Goal: Information Seeking & Learning: Learn about a topic

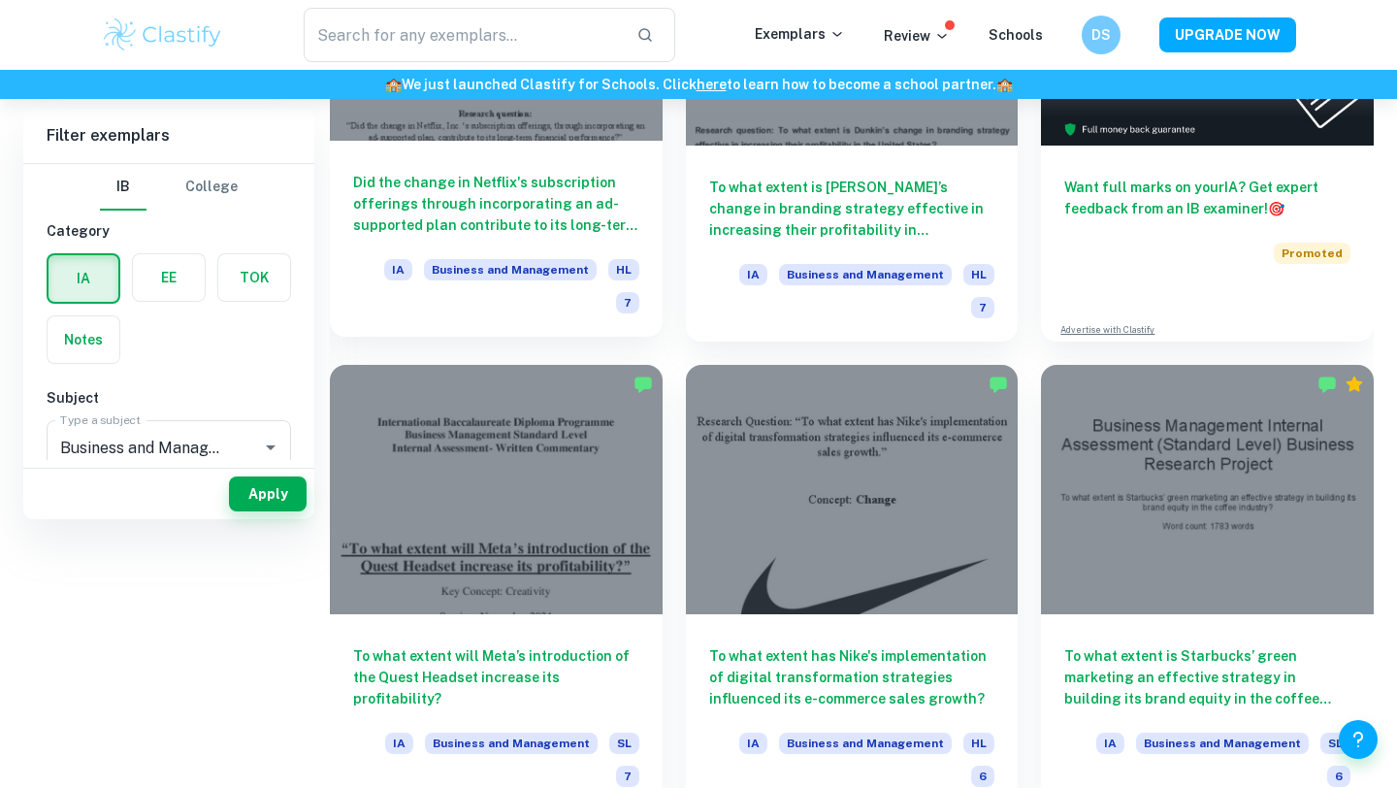
scroll to position [137, 0]
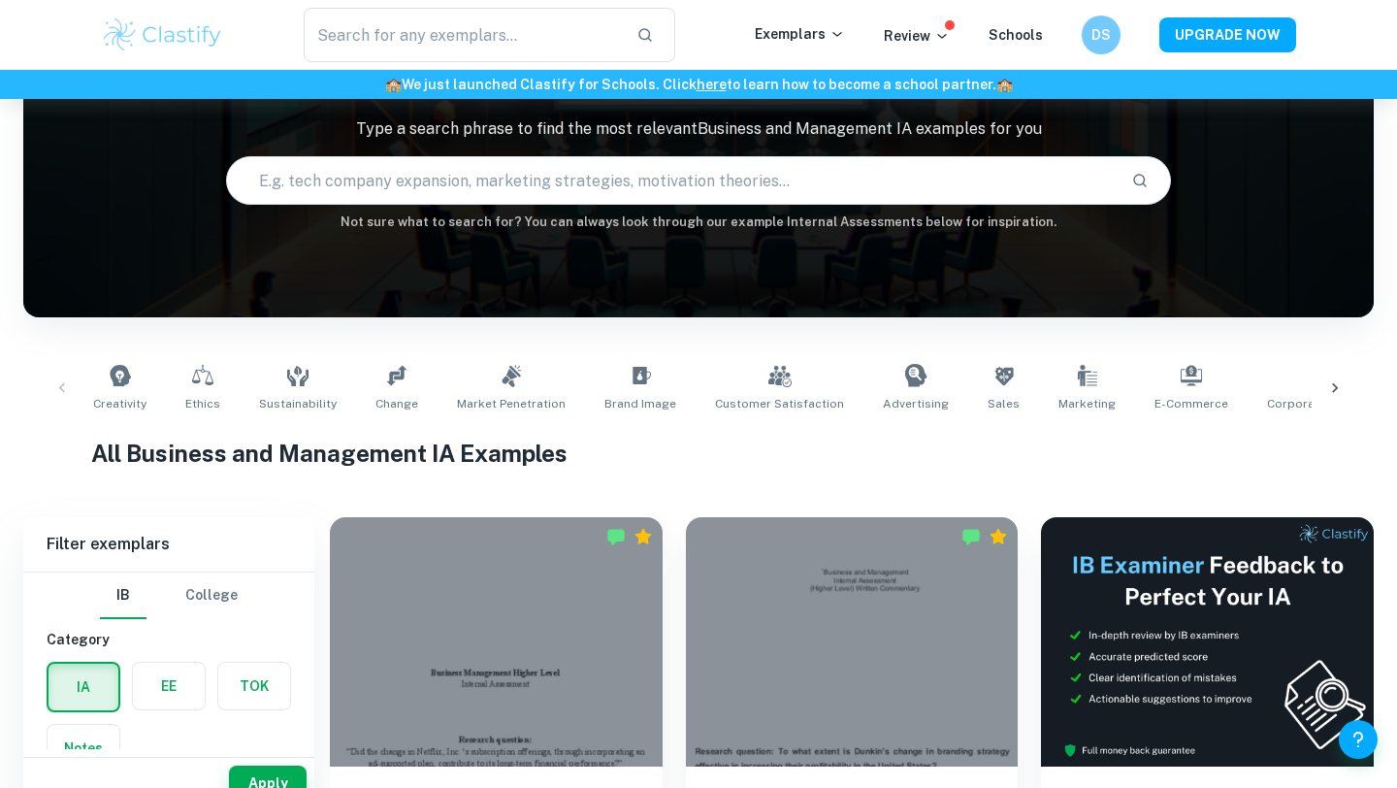
click at [482, 189] on input "text" at bounding box center [671, 180] width 889 height 54
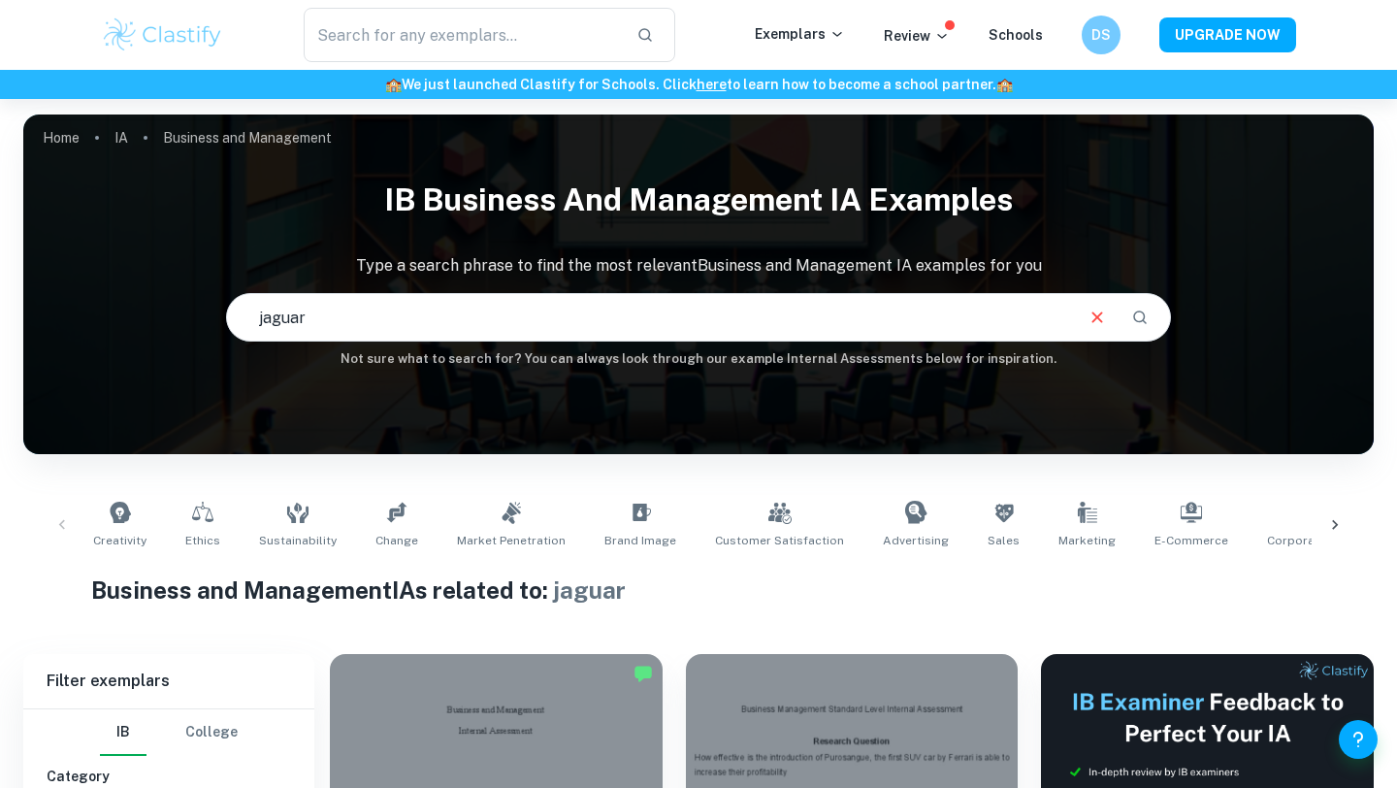
drag, startPoint x: 554, startPoint y: 331, endPoint x: 230, endPoint y: 311, distance: 324.6
click at [229, 311] on input "jaguar" at bounding box center [649, 317] width 844 height 54
drag, startPoint x: 436, startPoint y: 313, endPoint x: 301, endPoint y: 266, distance: 143.0
click at [301, 266] on div "IB Business and Management IA examples Type a search phrase to find the most re…" at bounding box center [698, 269] width 1350 height 200
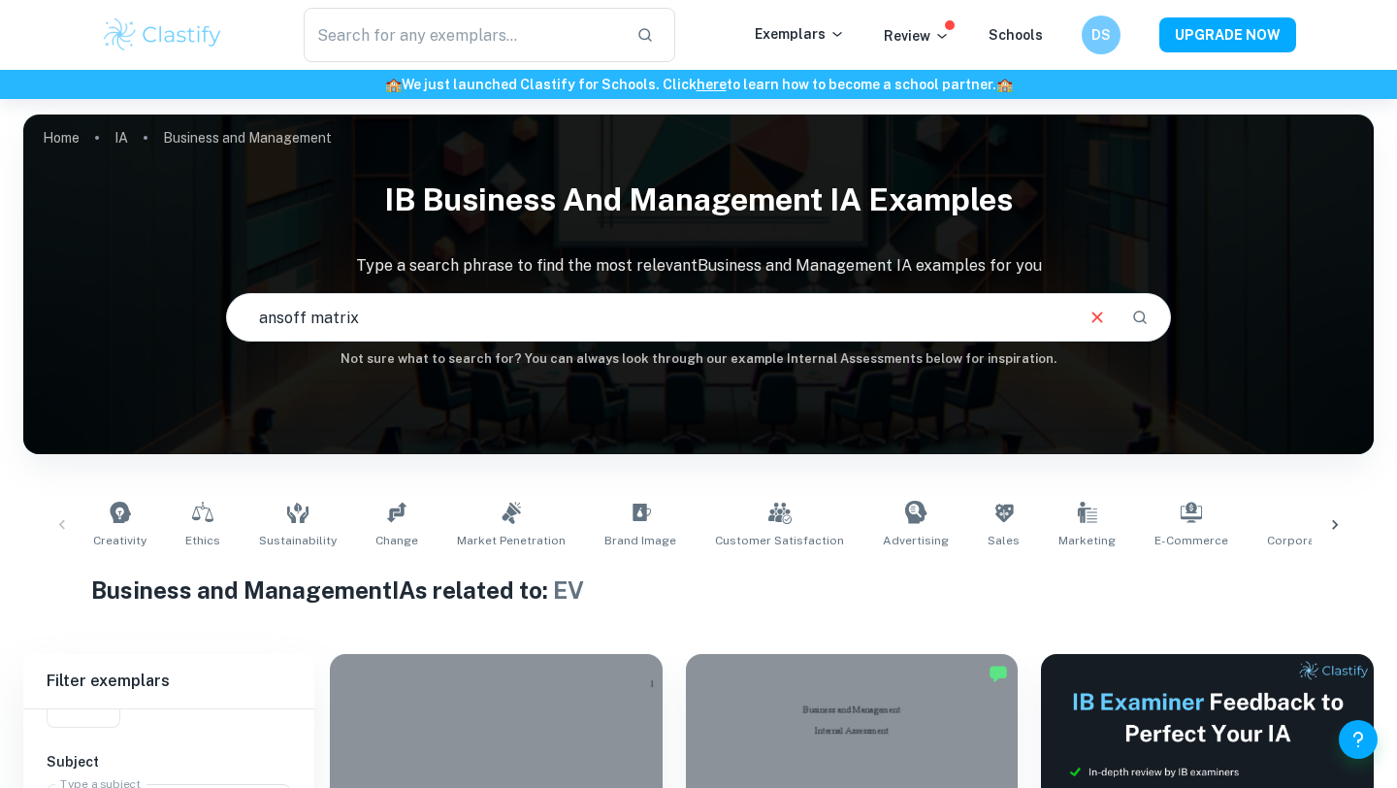
type input "ansoff matrix"
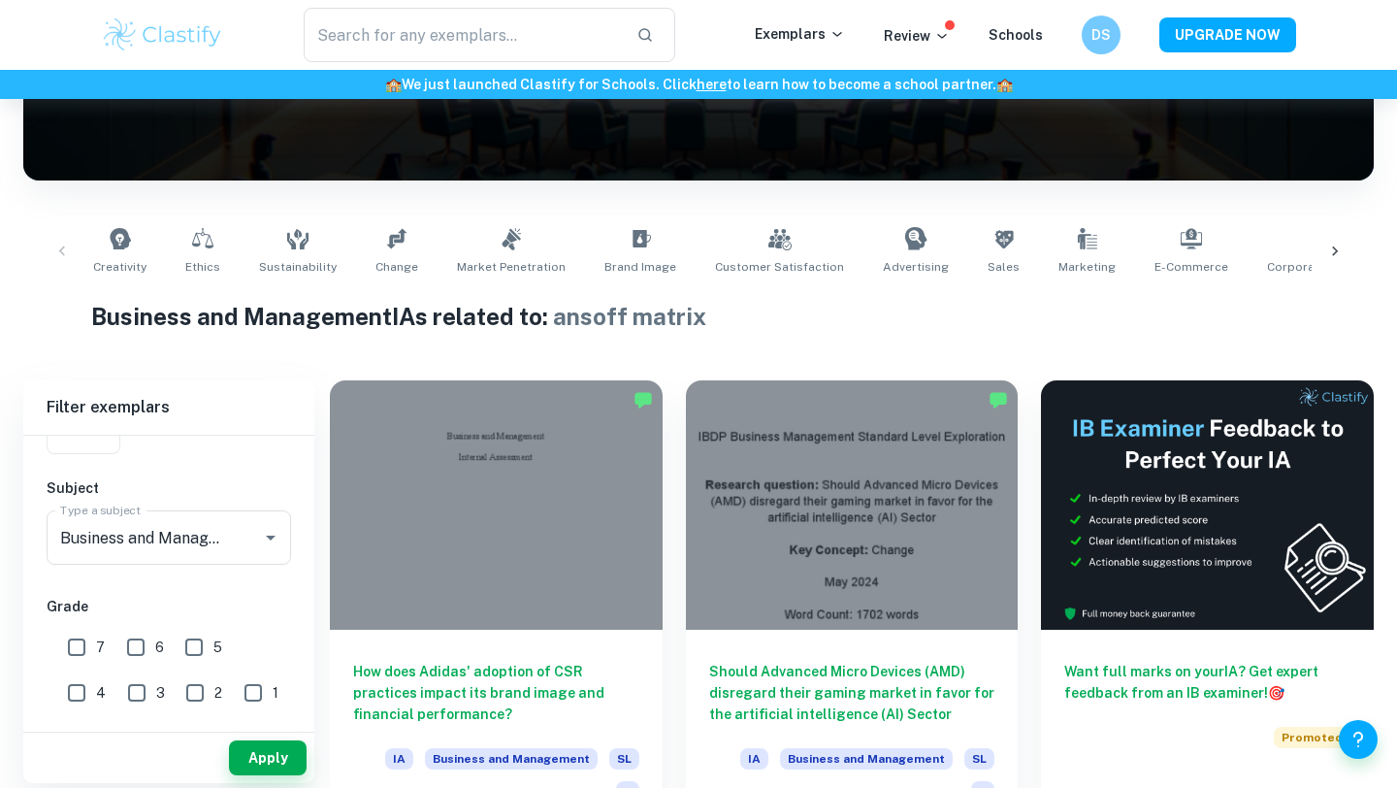
scroll to position [284, 0]
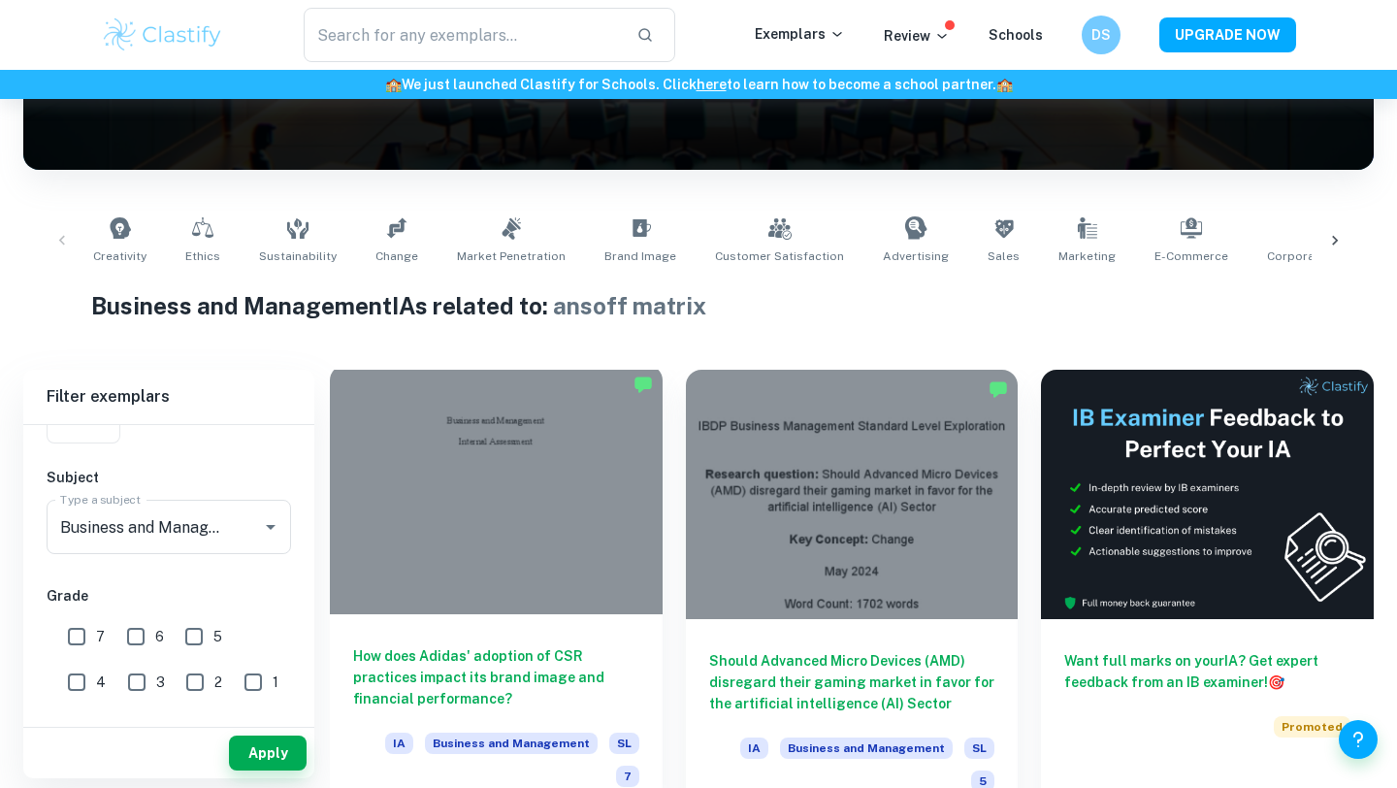
click at [536, 443] on div at bounding box center [496, 489] width 333 height 249
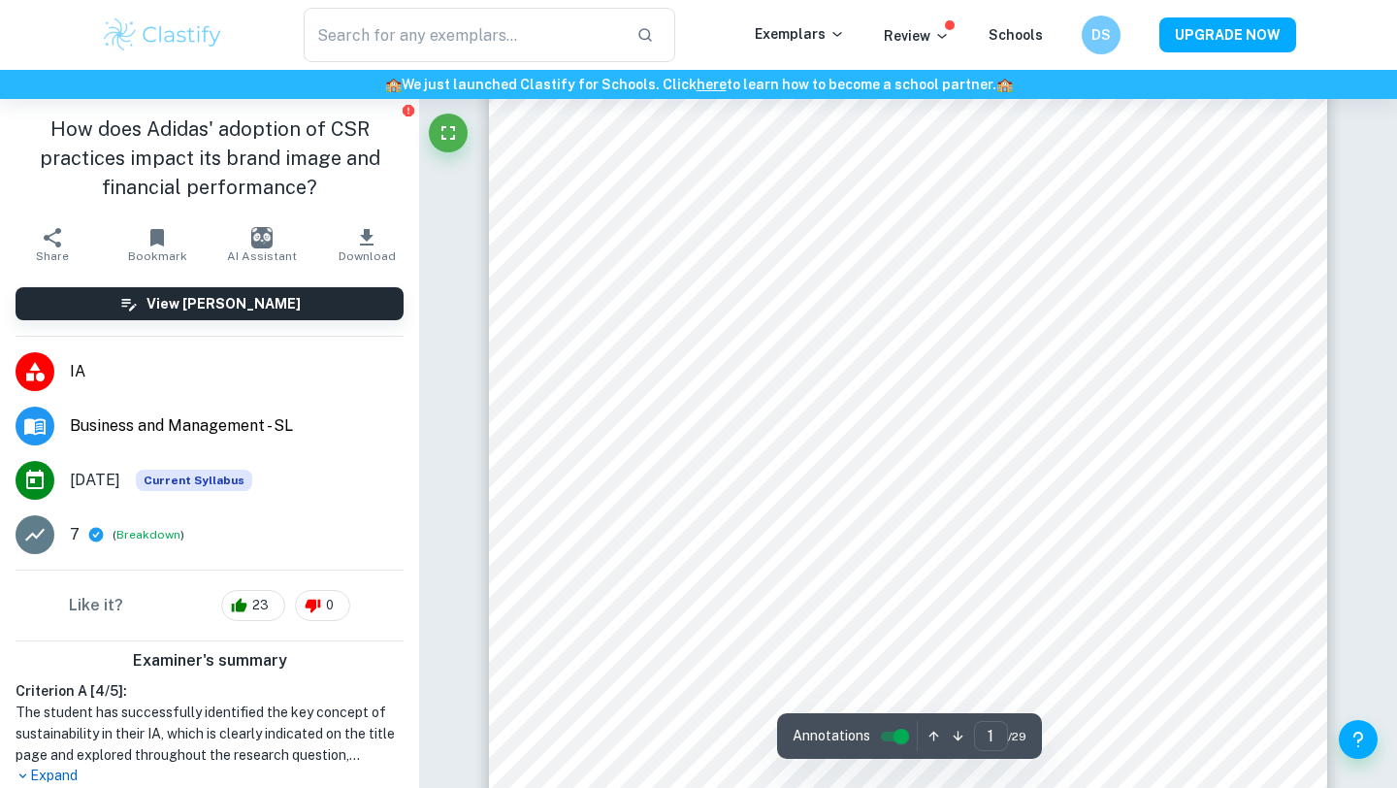
scroll to position [419, 0]
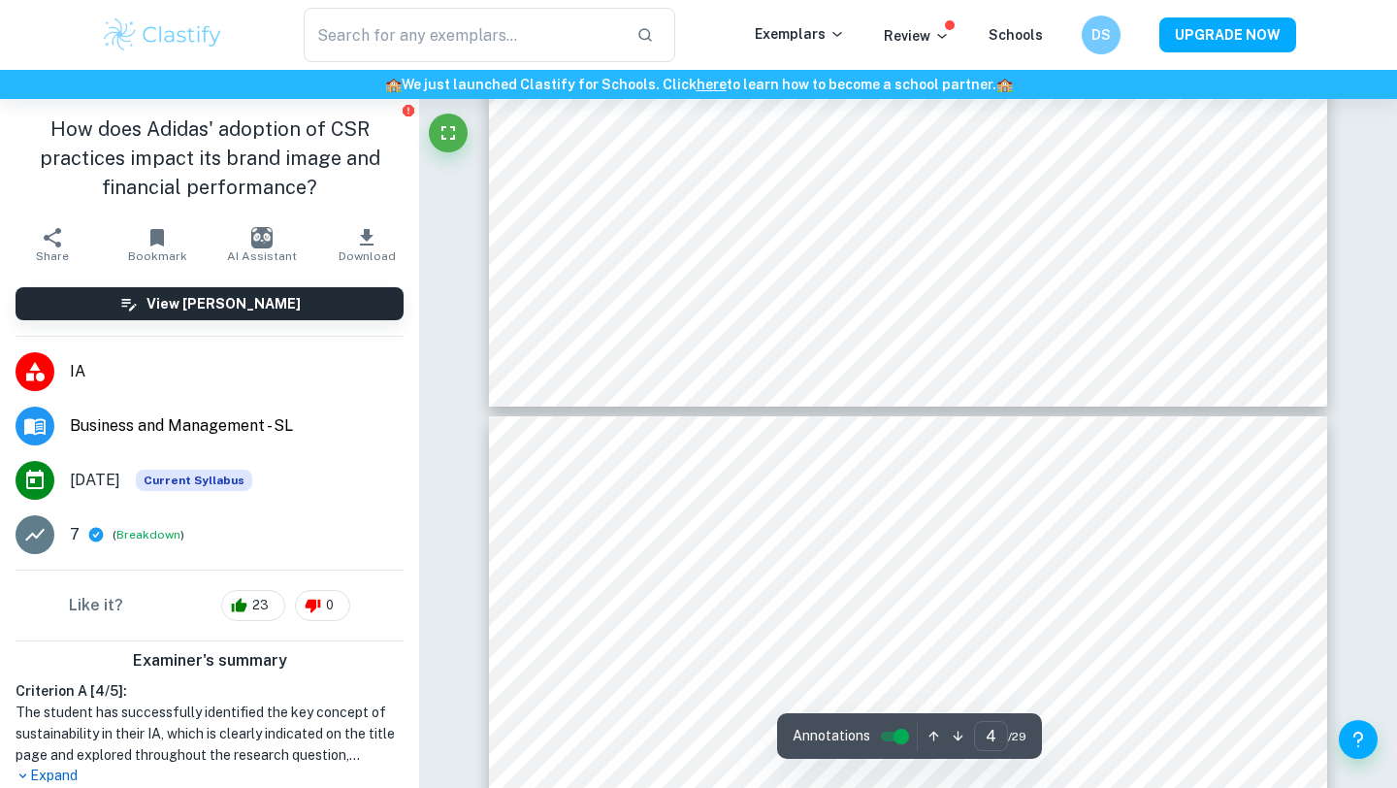
type input "5"
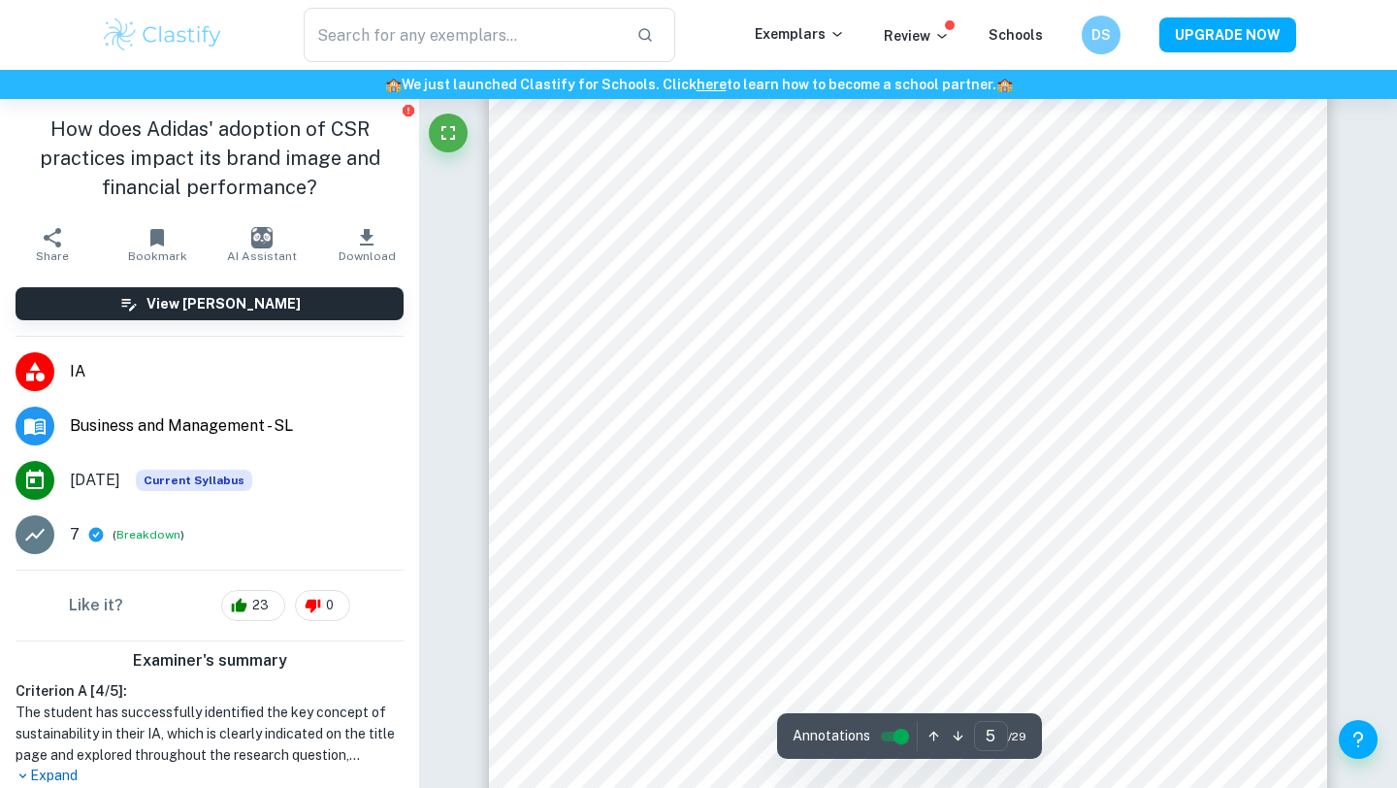
scroll to position [5464, 0]
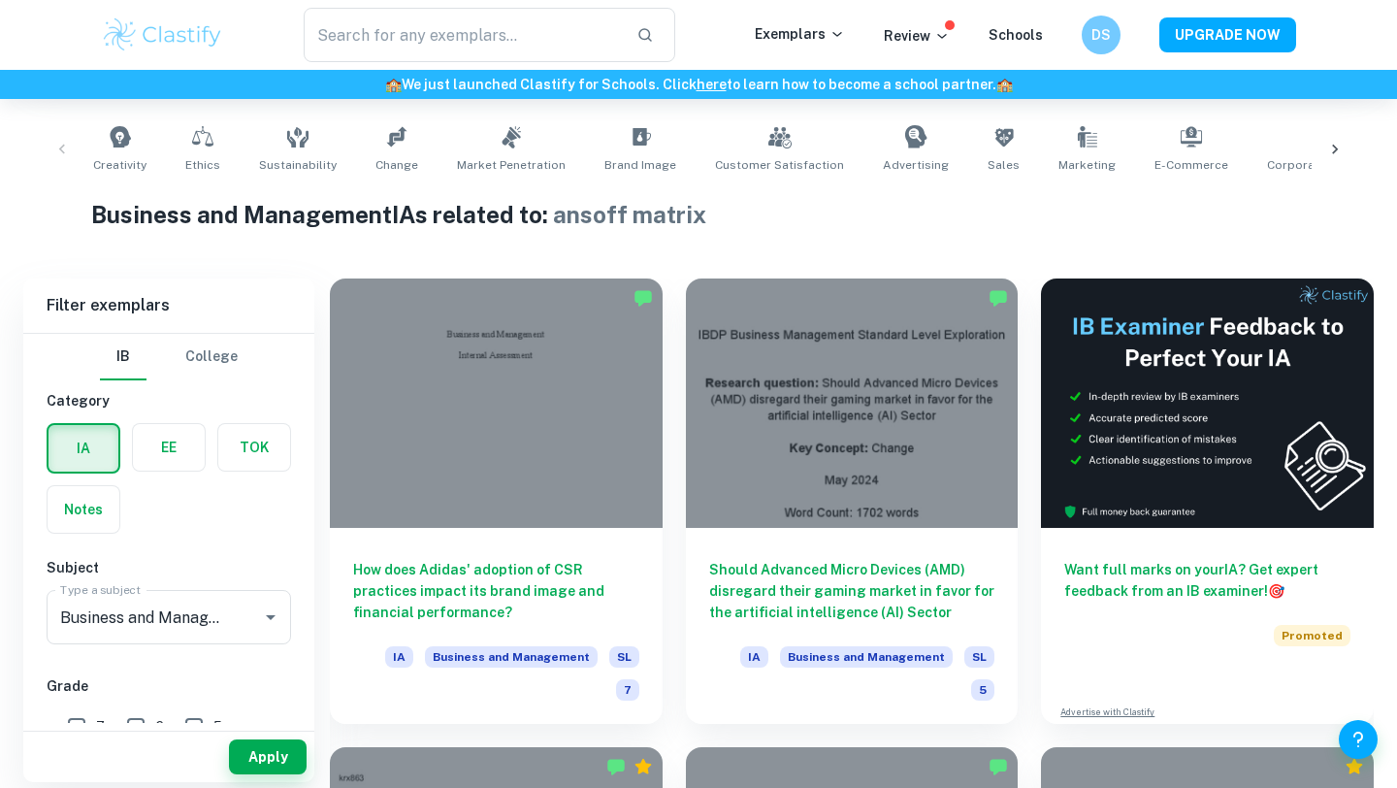
scroll to position [382, 0]
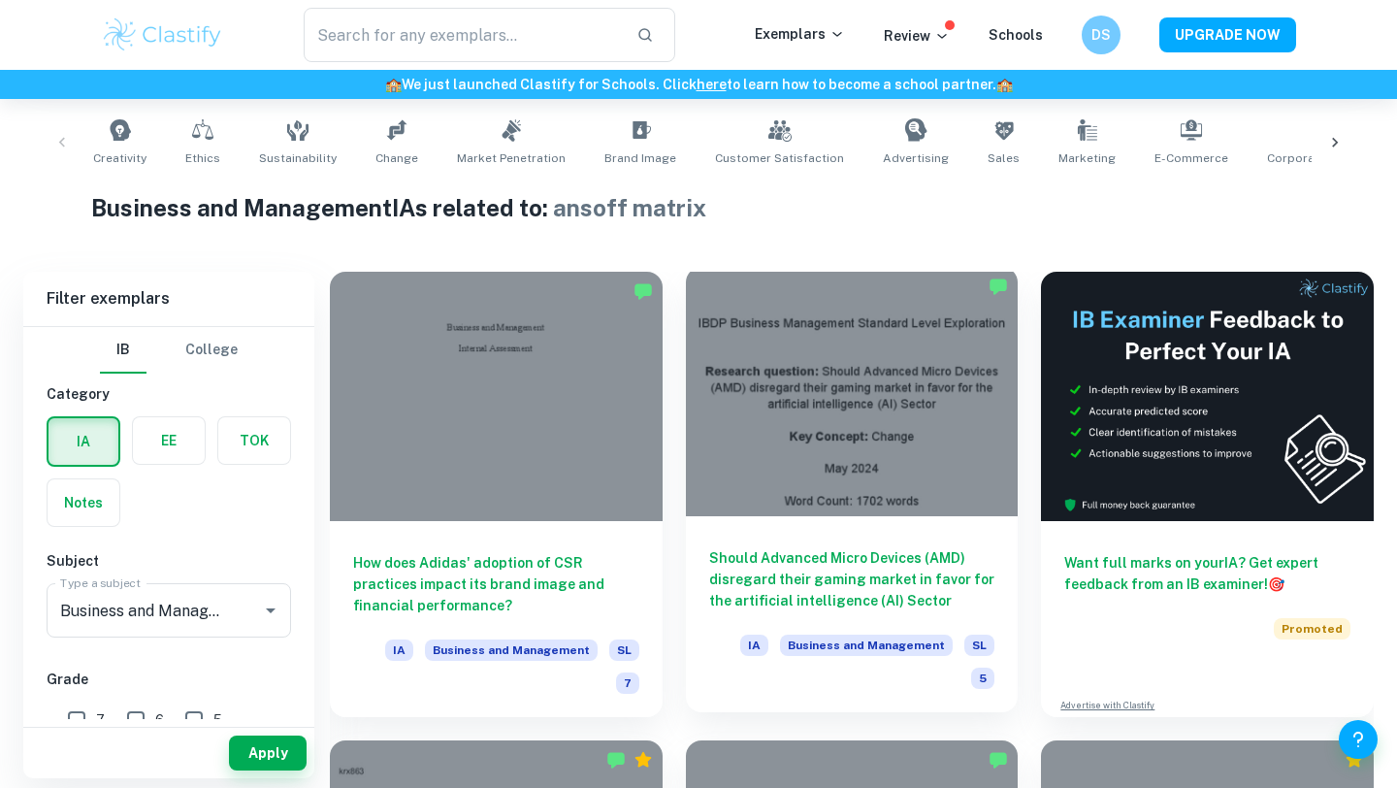
click at [877, 418] on div at bounding box center [852, 391] width 333 height 249
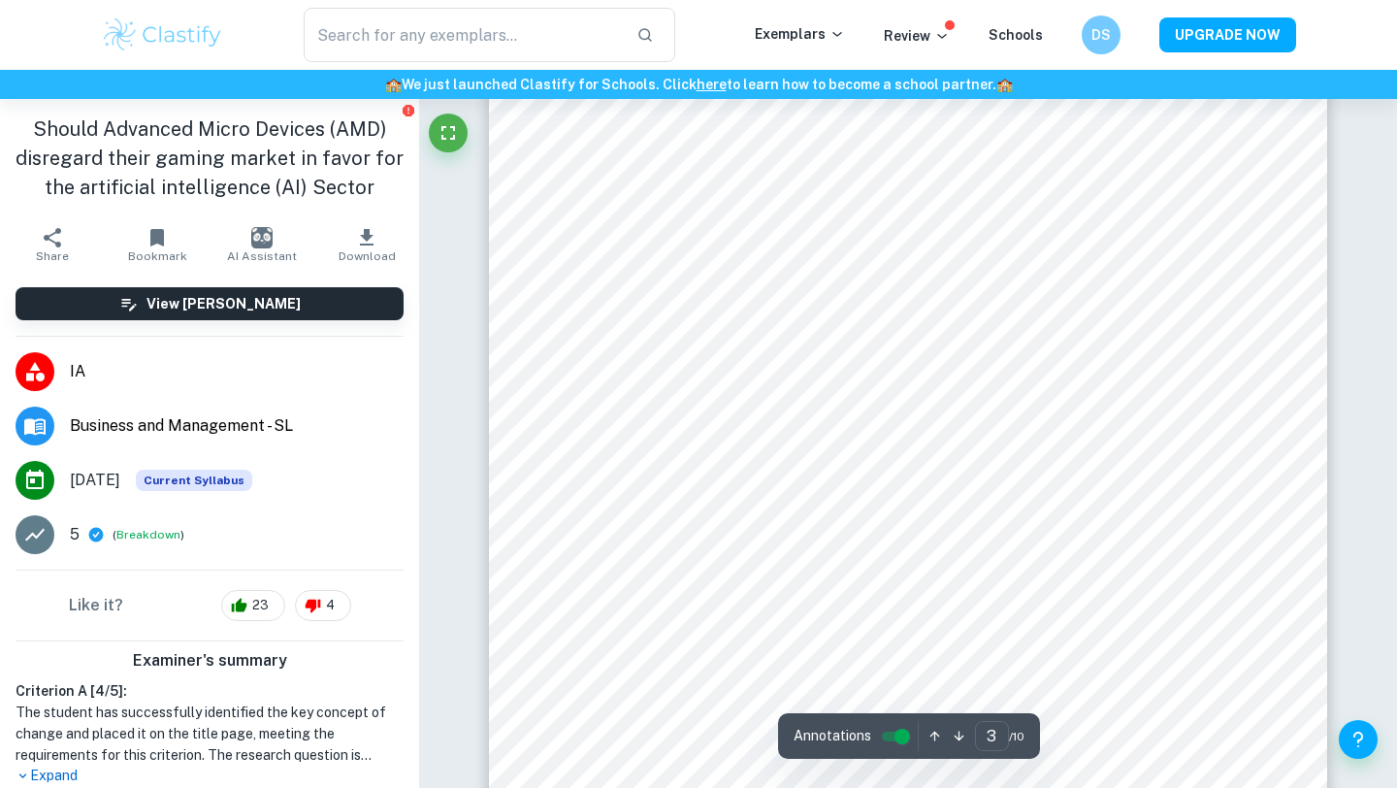
scroll to position [2696, 0]
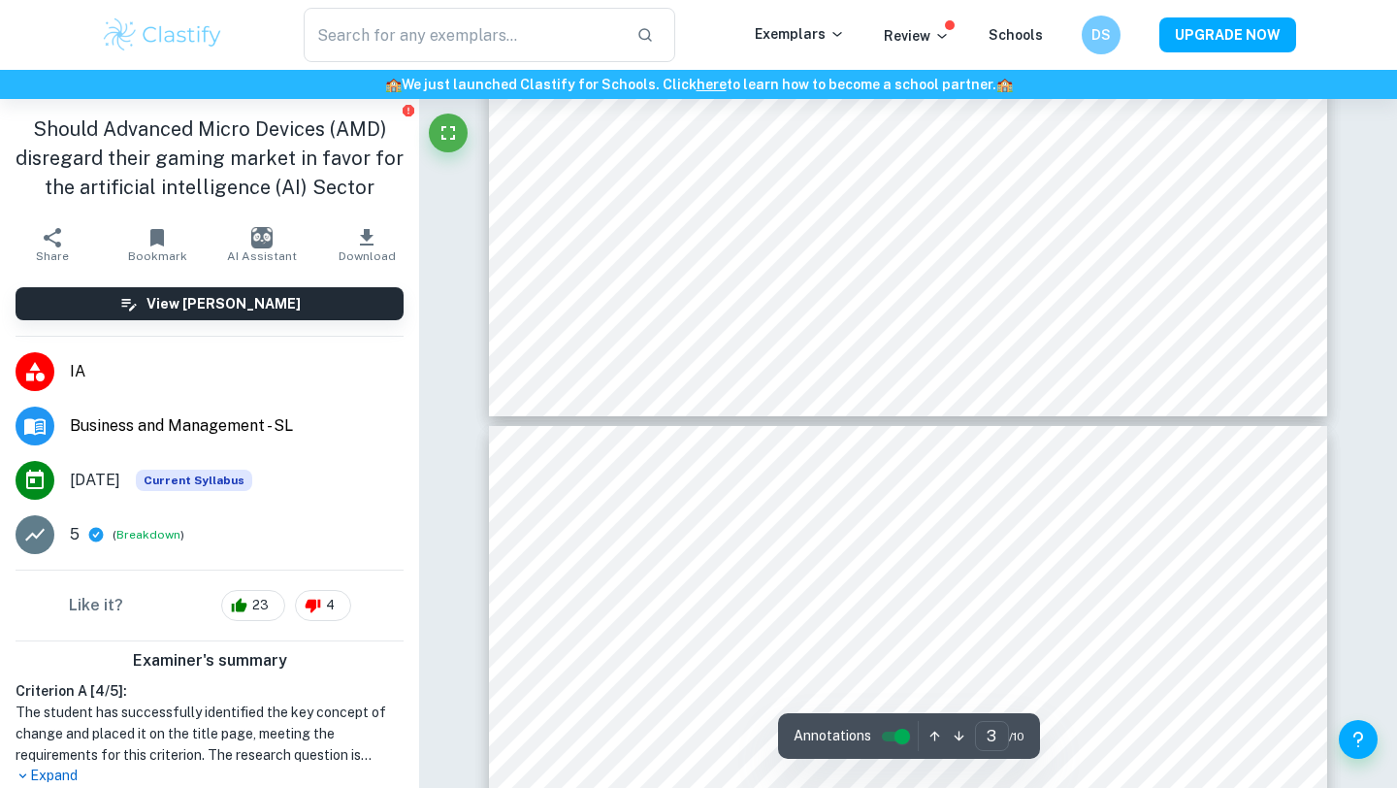
type input "4"
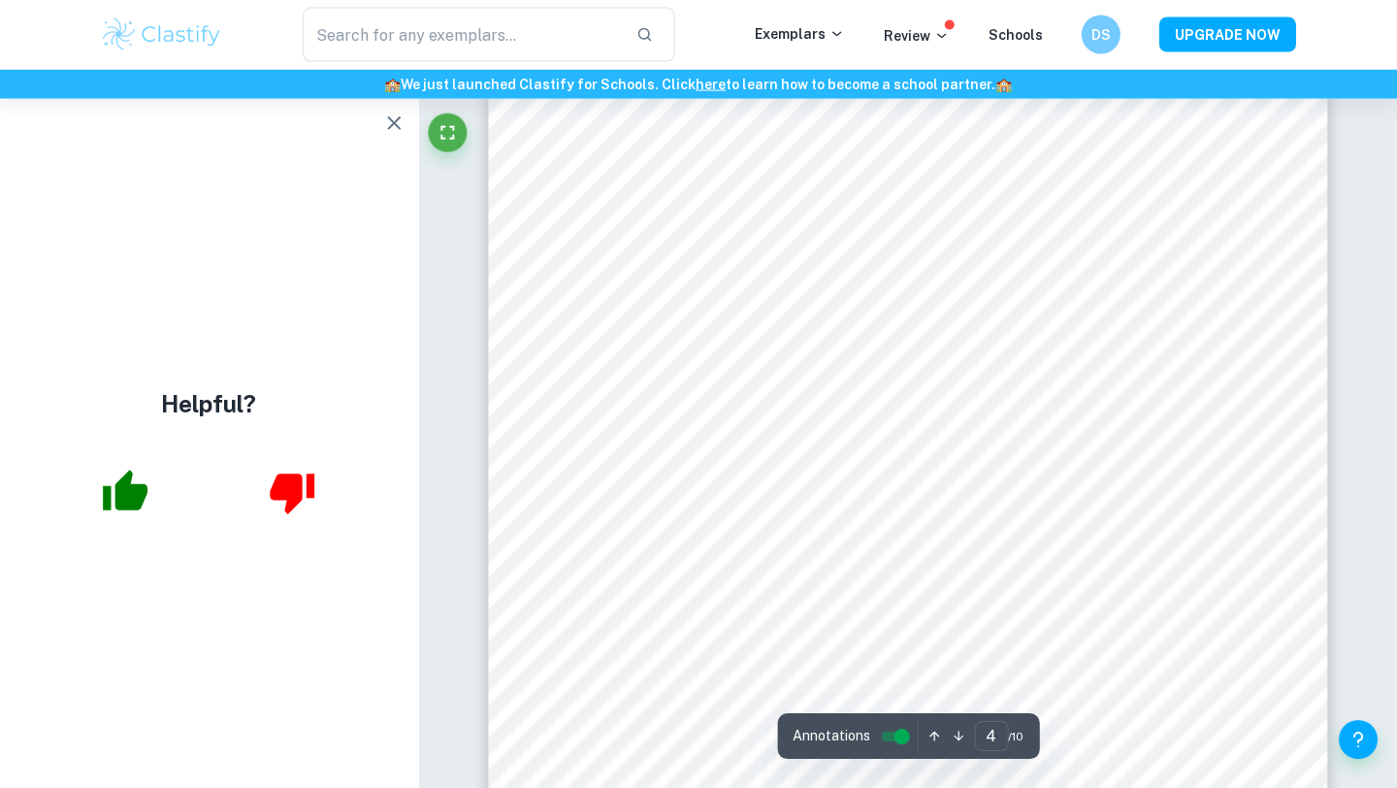
scroll to position [3672, 0]
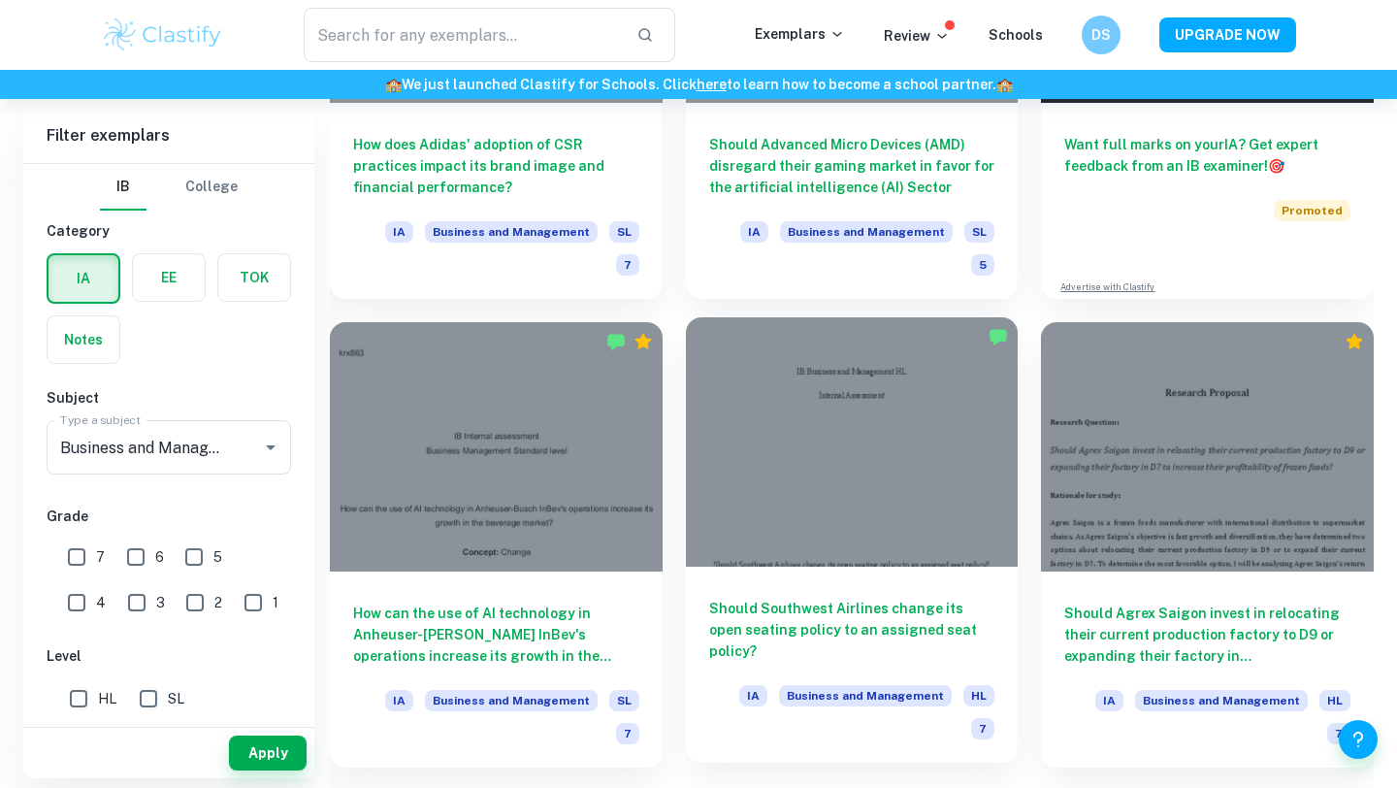
scroll to position [814, 0]
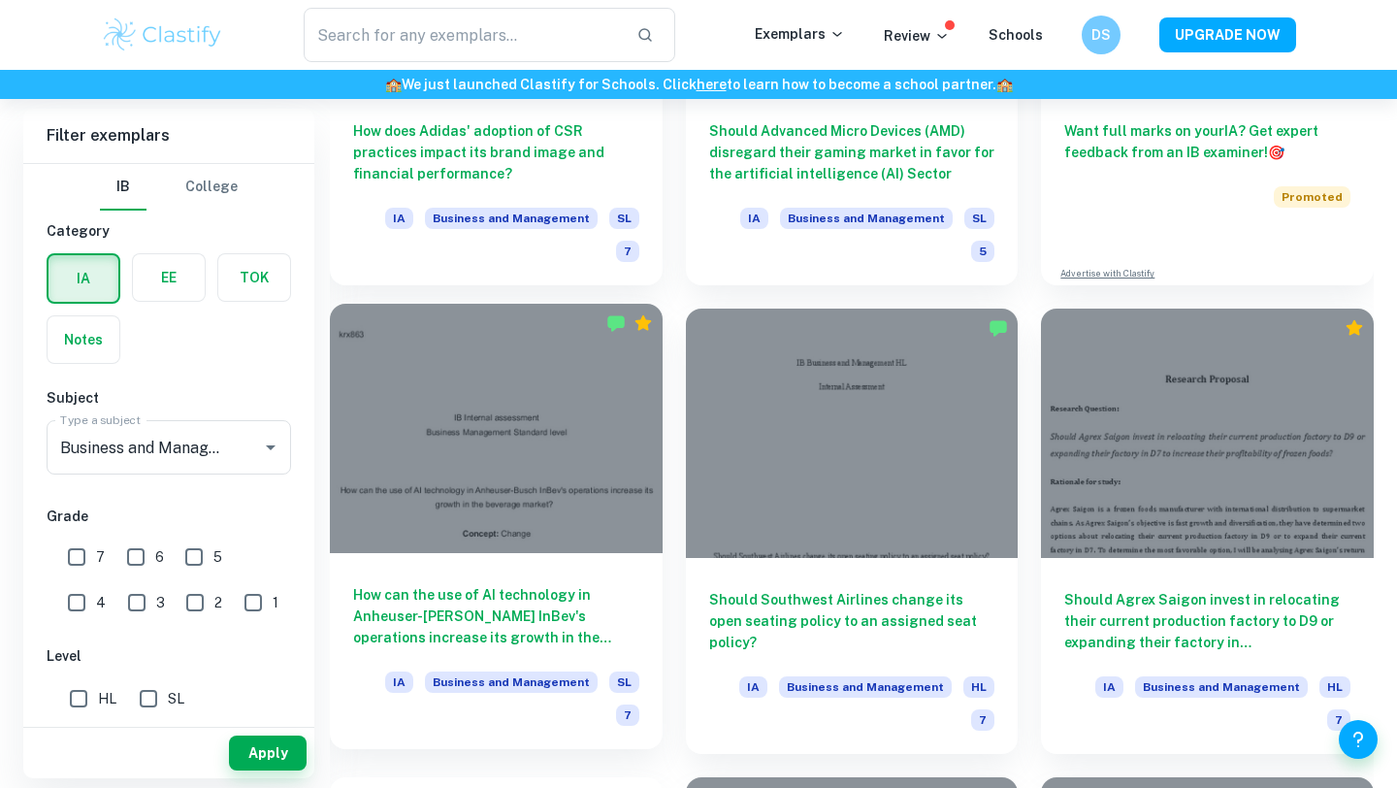
click at [546, 495] on div at bounding box center [496, 428] width 333 height 249
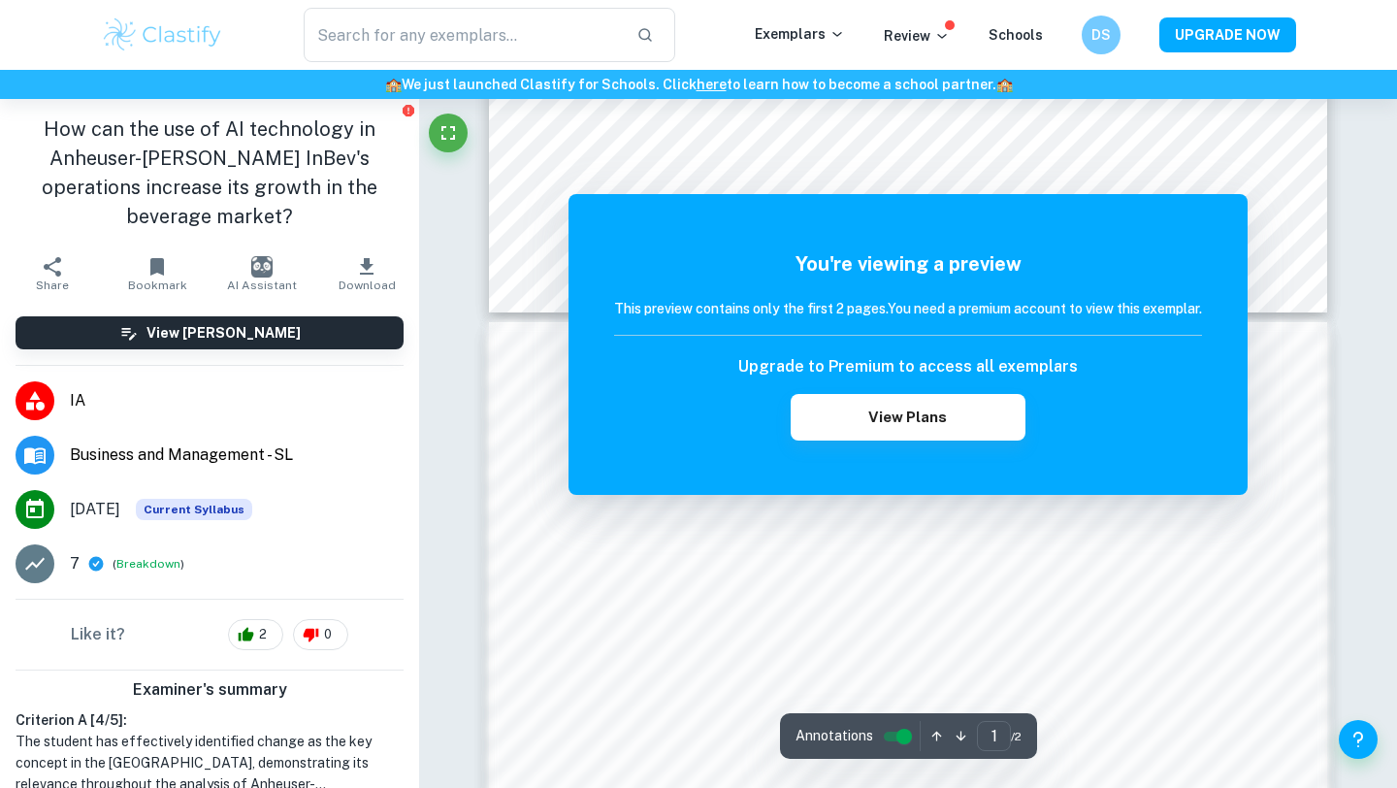
scroll to position [992, 0]
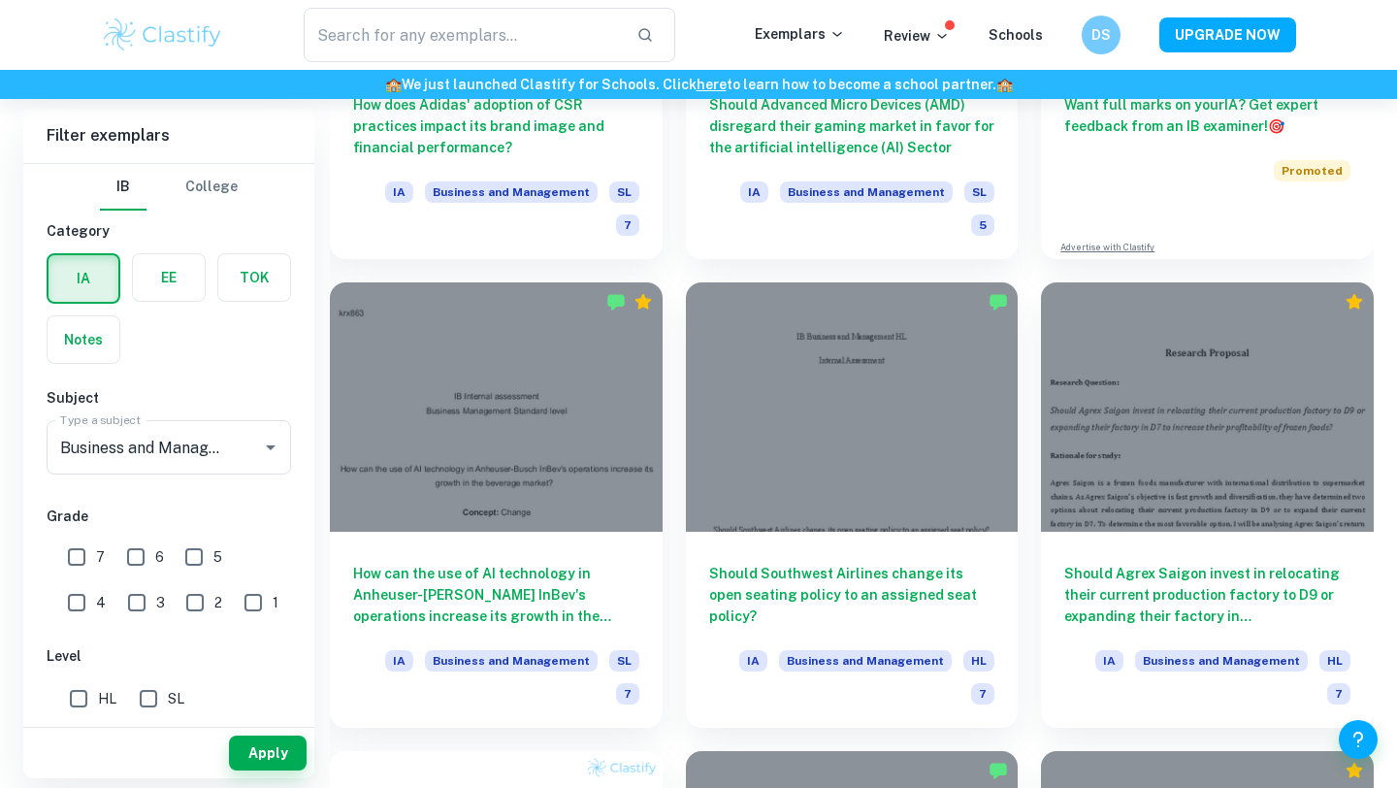
scroll to position [842, 0]
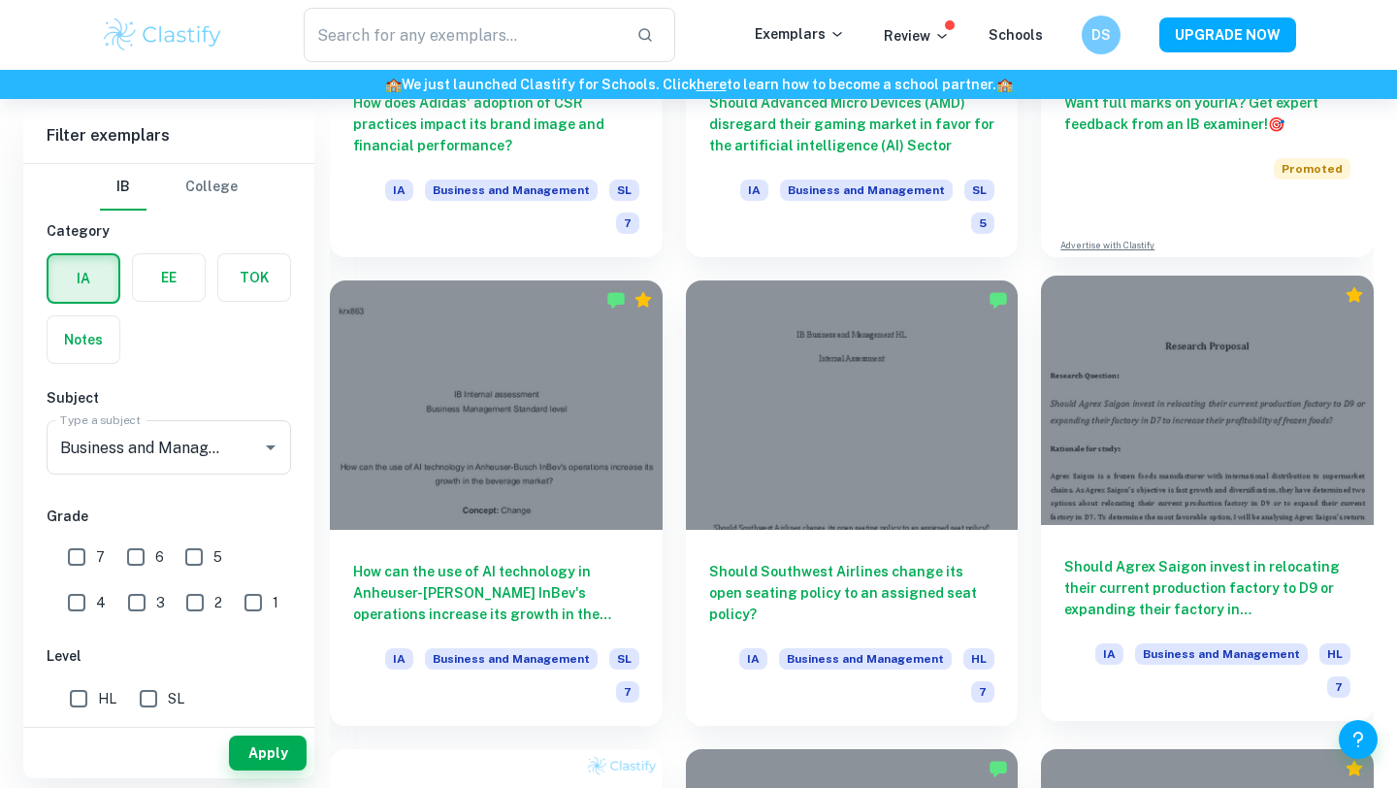
click at [1170, 392] on div at bounding box center [1207, 399] width 333 height 249
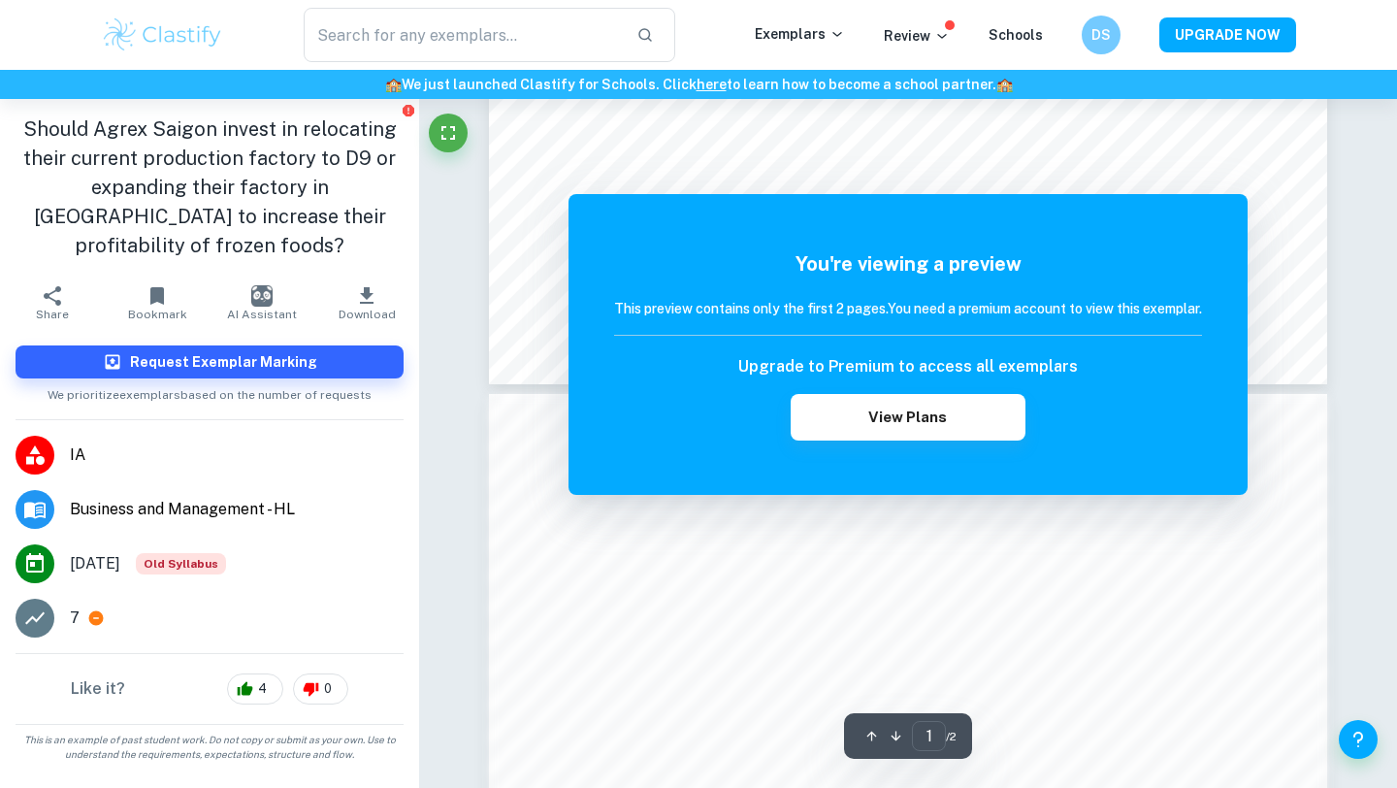
scroll to position [492, 0]
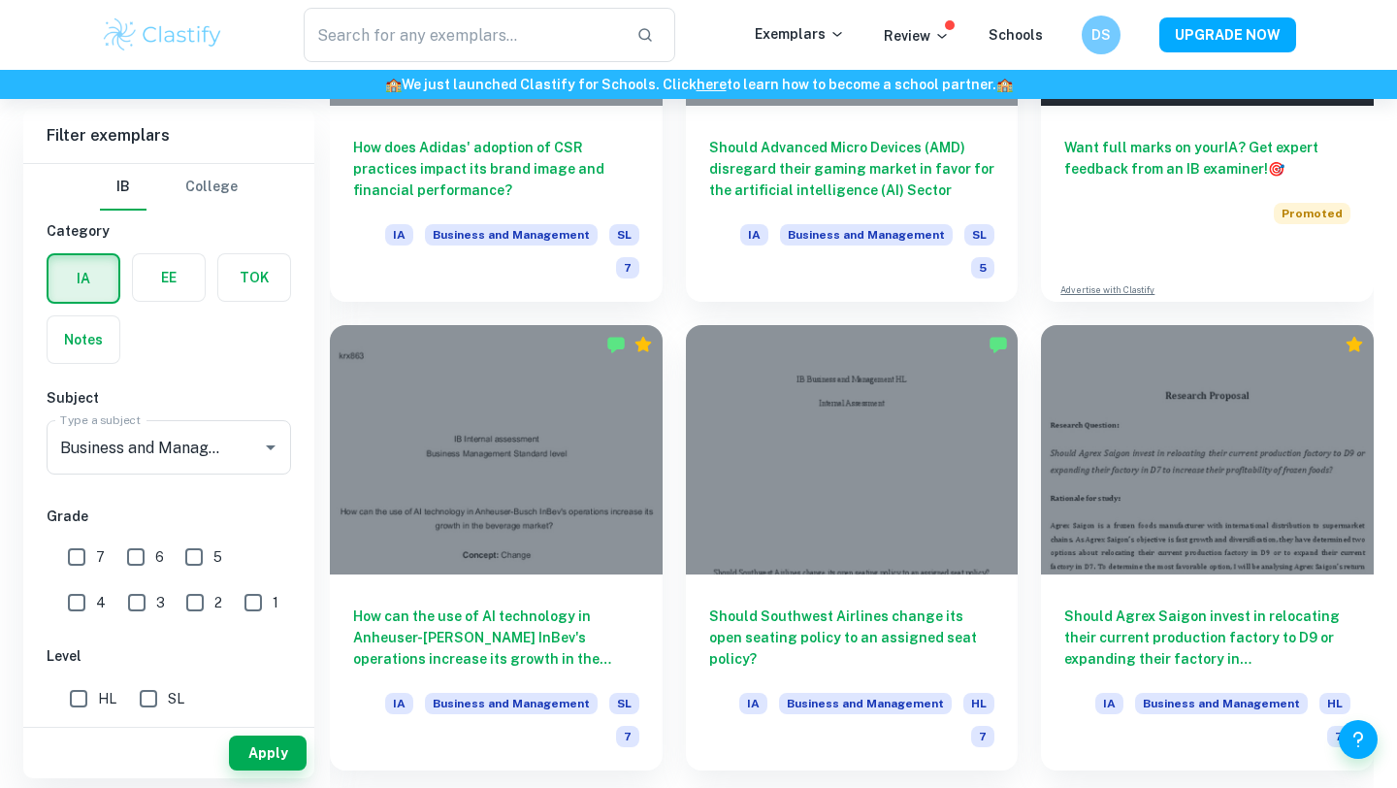
scroll to position [798, 0]
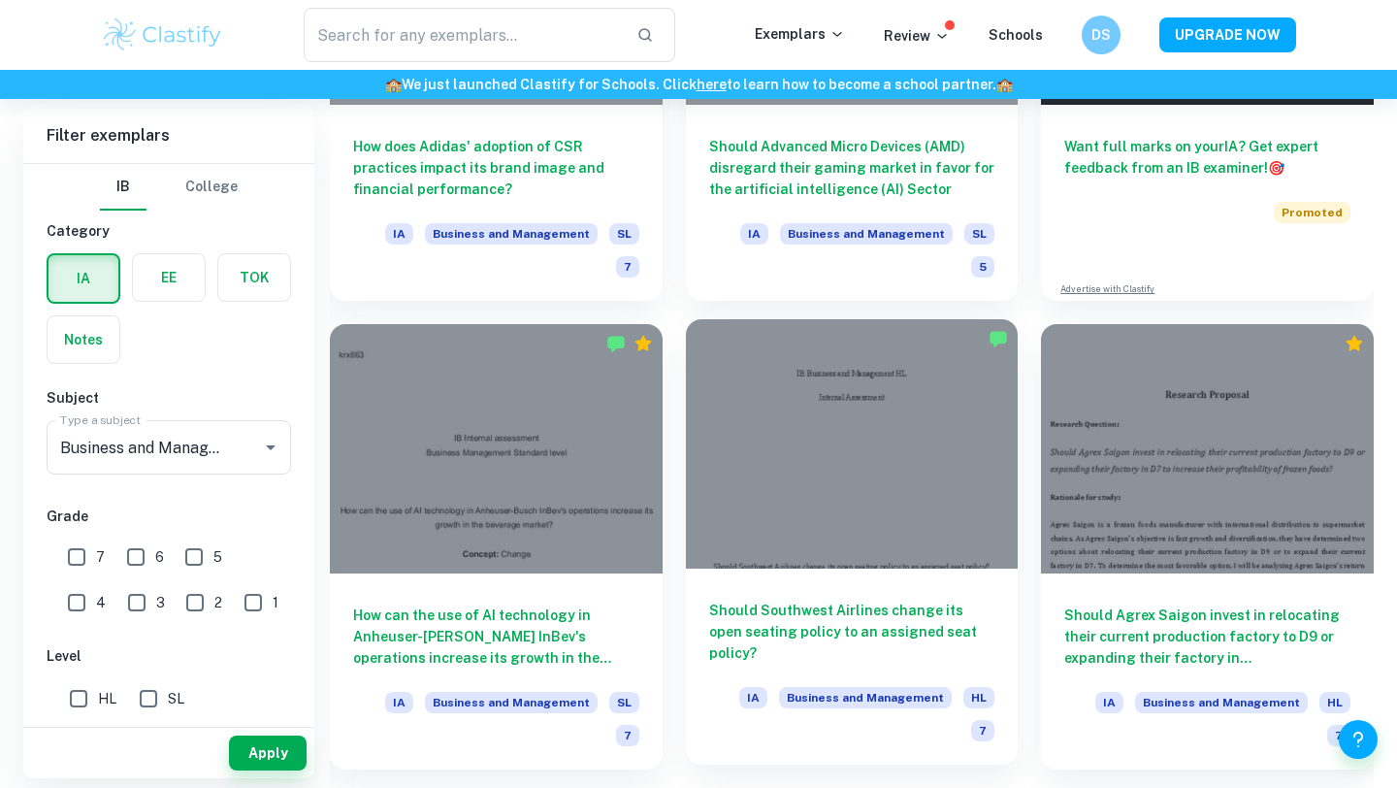
click at [867, 390] on div at bounding box center [852, 443] width 333 height 249
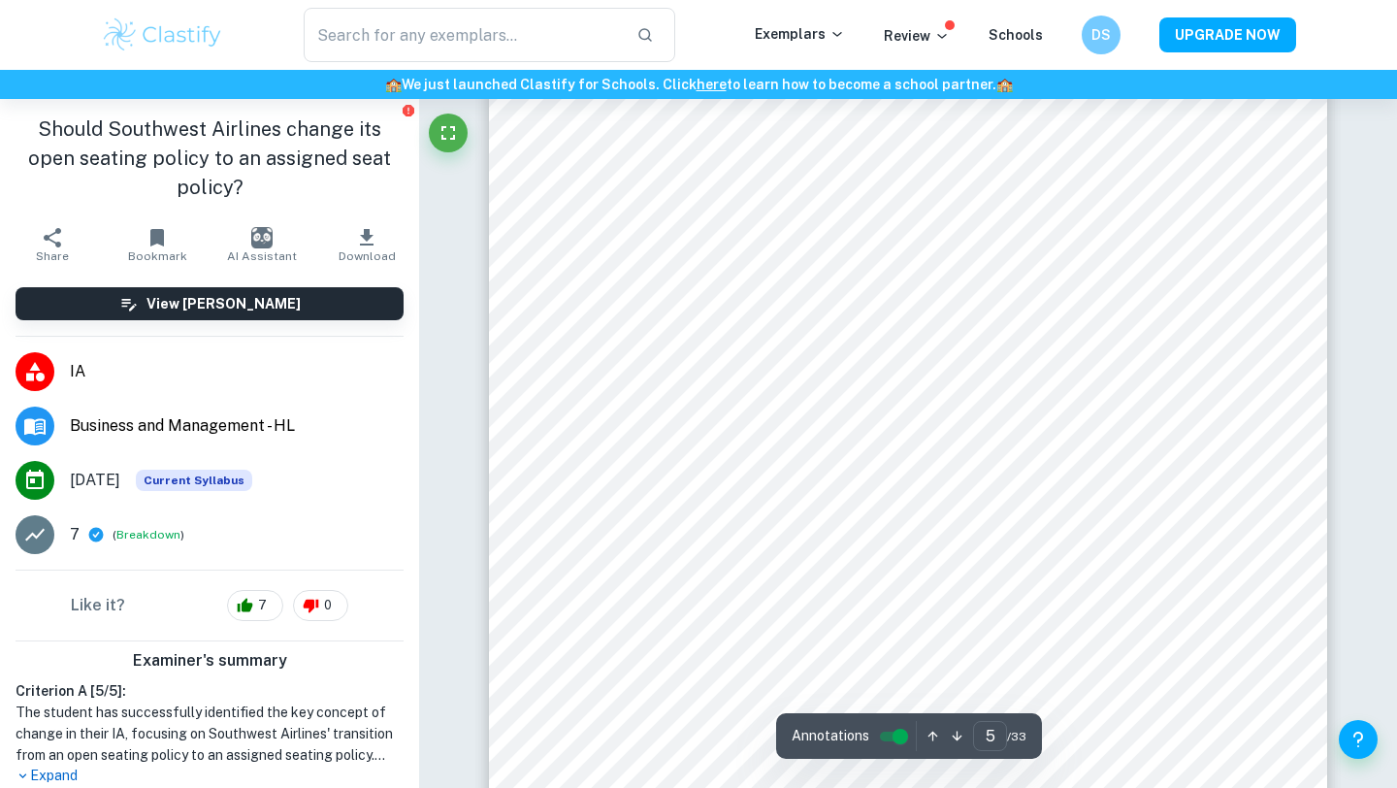
scroll to position [4711, 0]
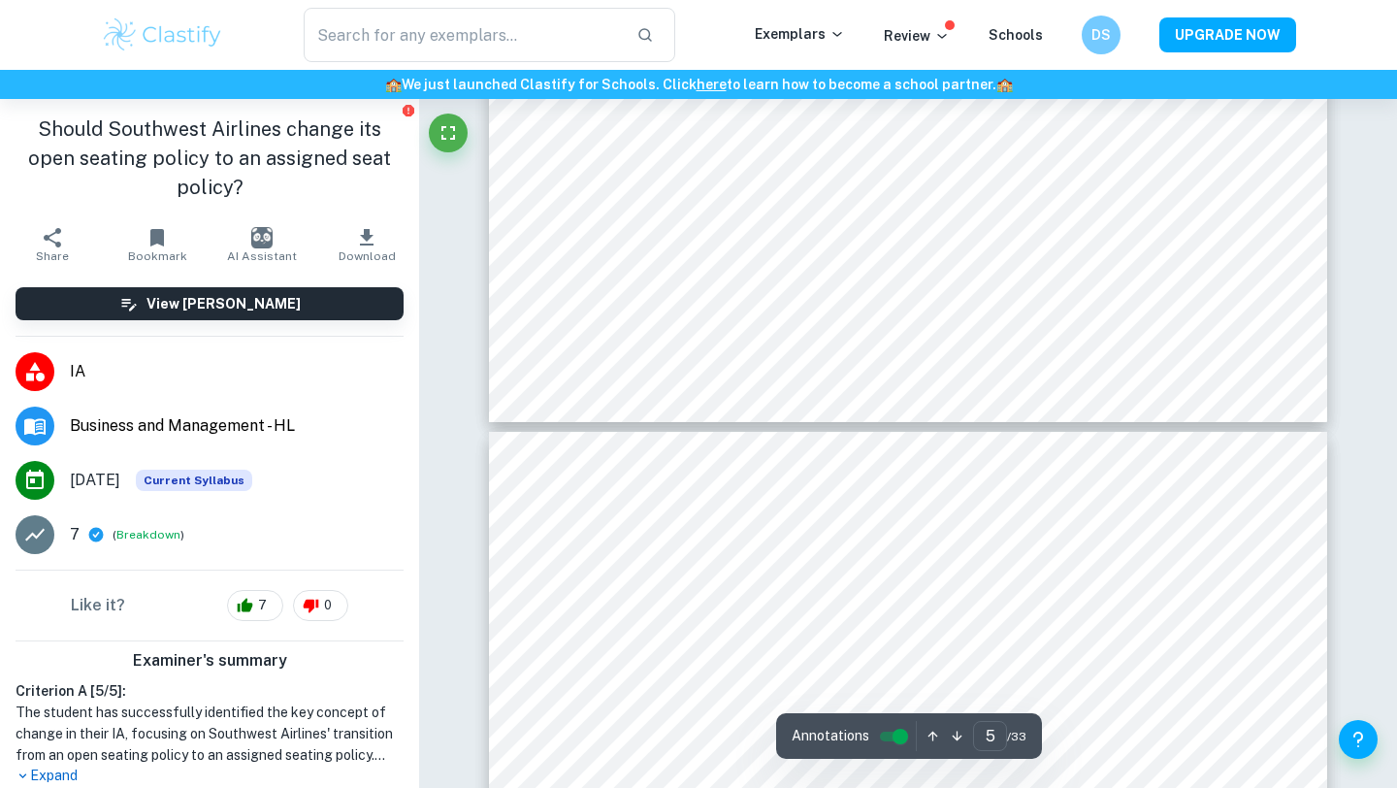
type input "6"
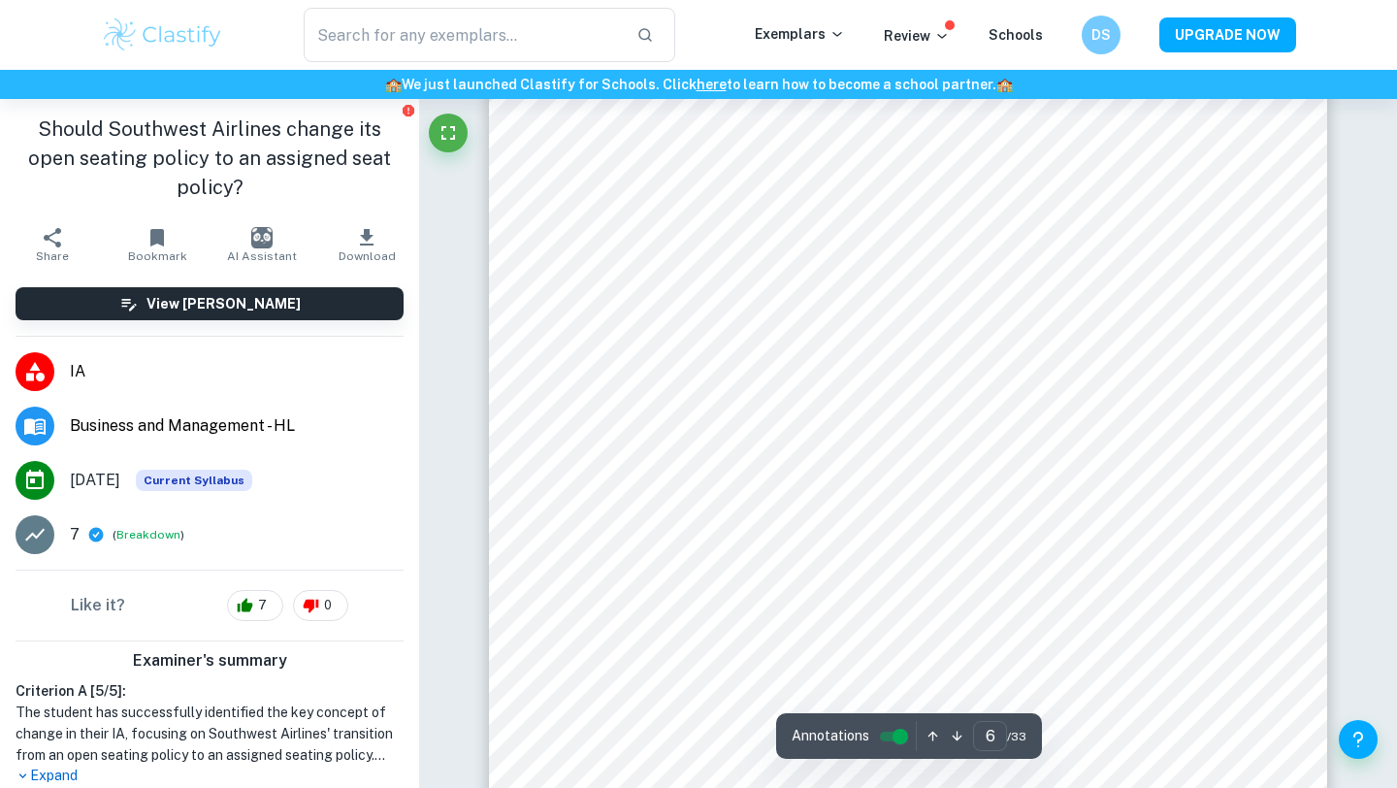
scroll to position [5804, 0]
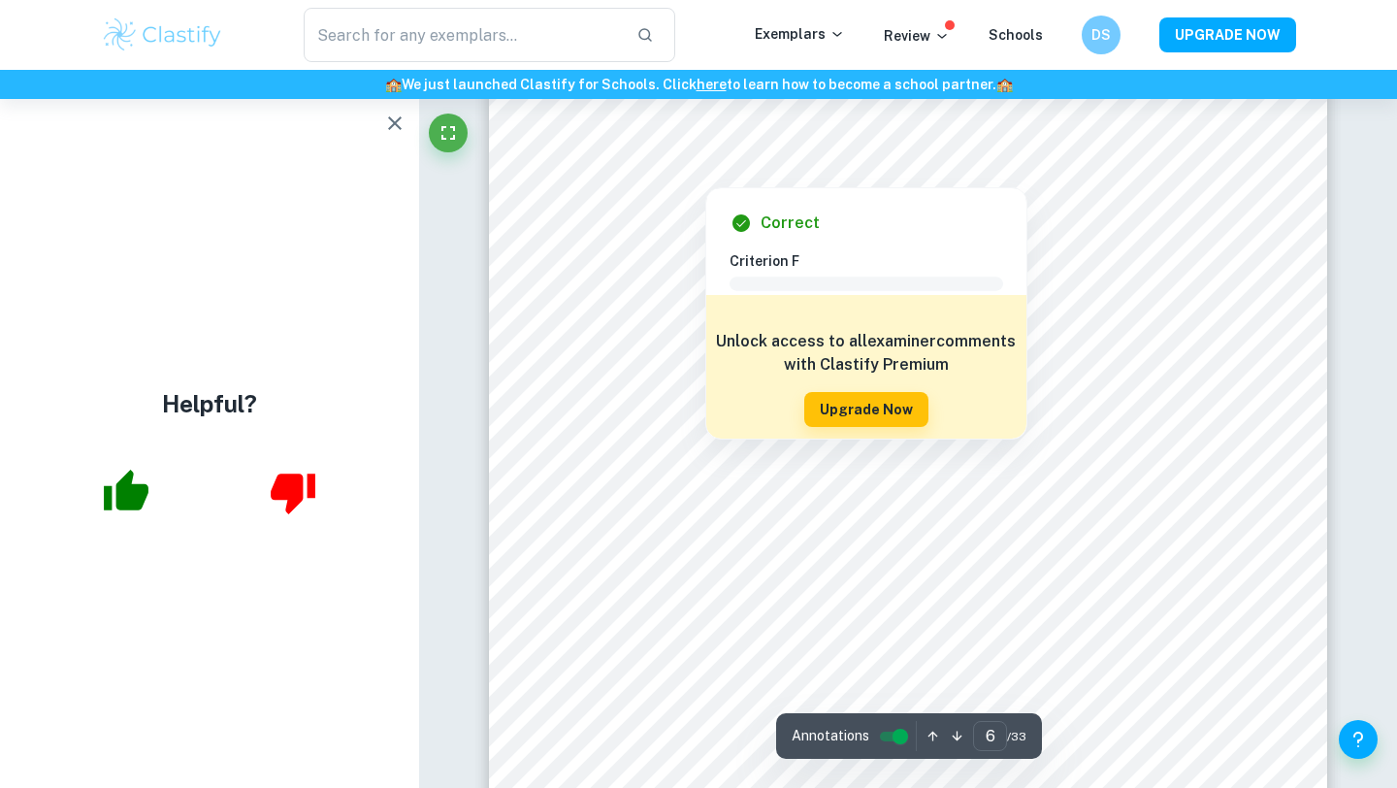
drag, startPoint x: 696, startPoint y: 168, endPoint x: 775, endPoint y: 163, distance: 79.7
click at [775, 163] on div at bounding box center [705, 169] width 235 height 26
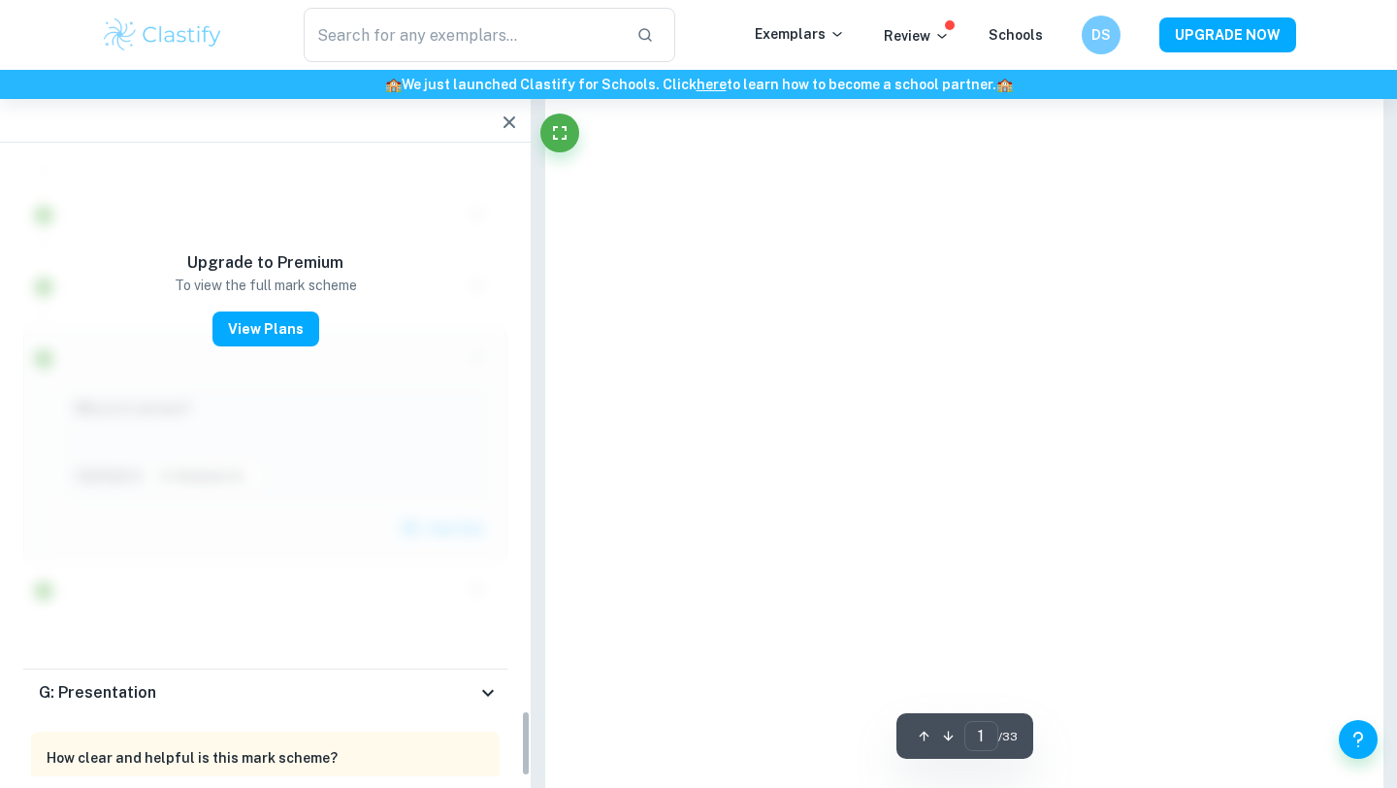
type input "6"
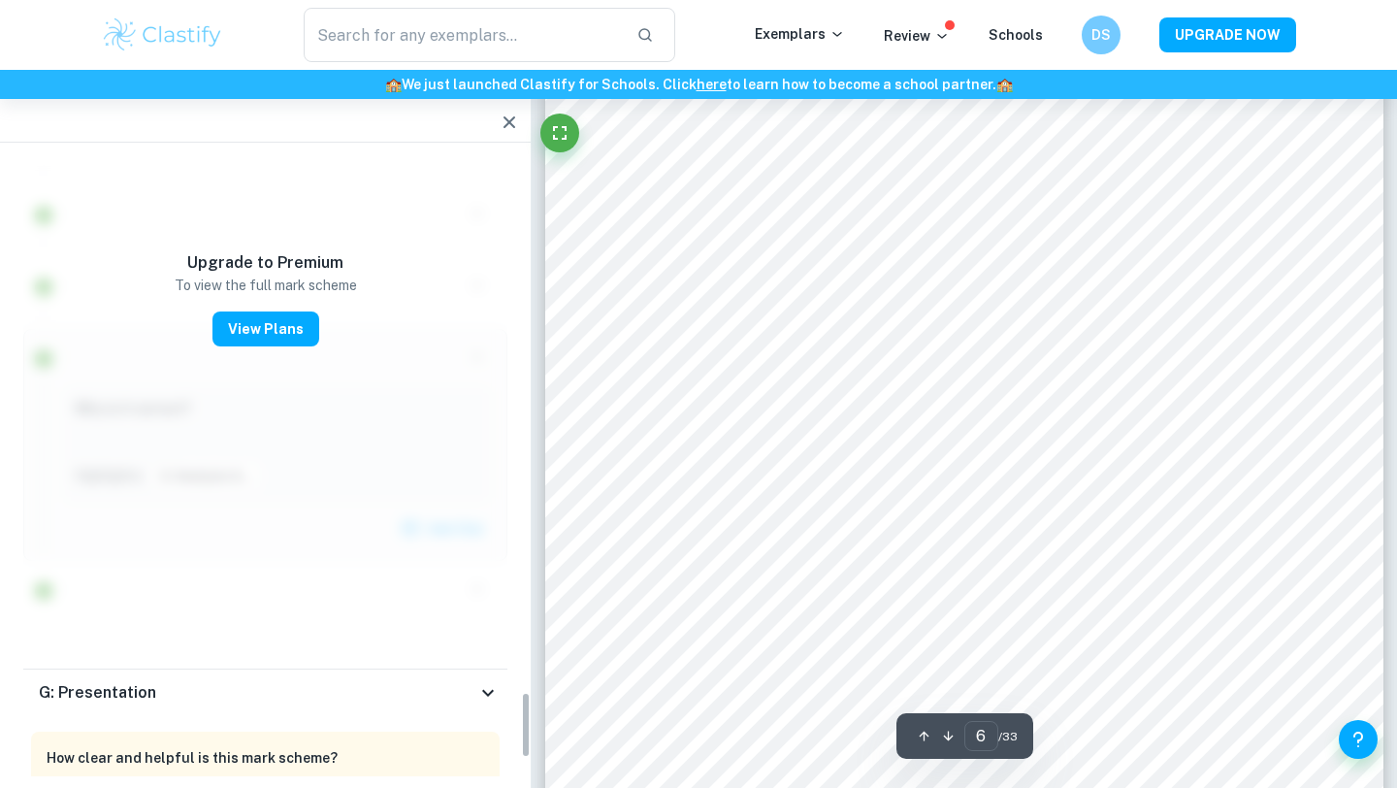
scroll to position [5021, 0]
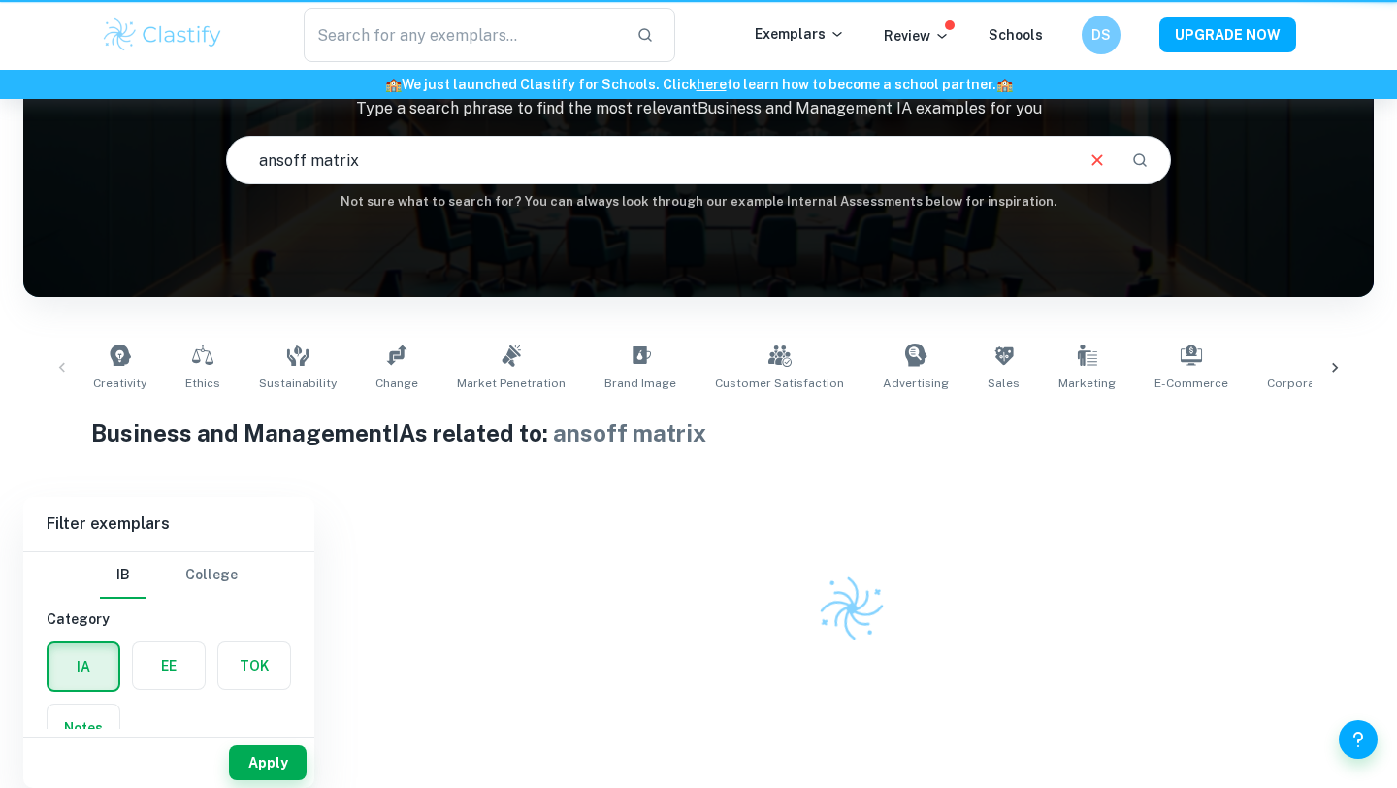
scroll to position [157, 0]
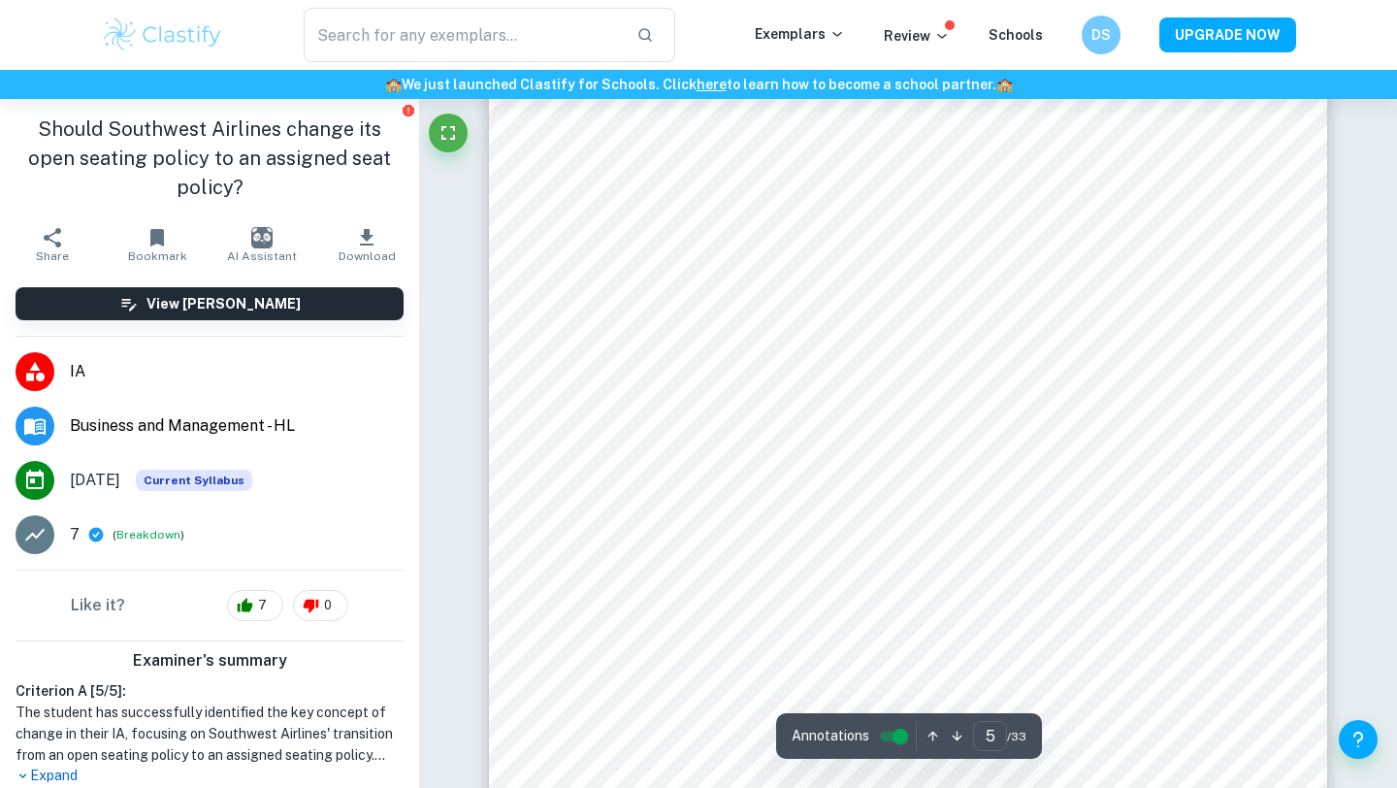
scroll to position [5304, 0]
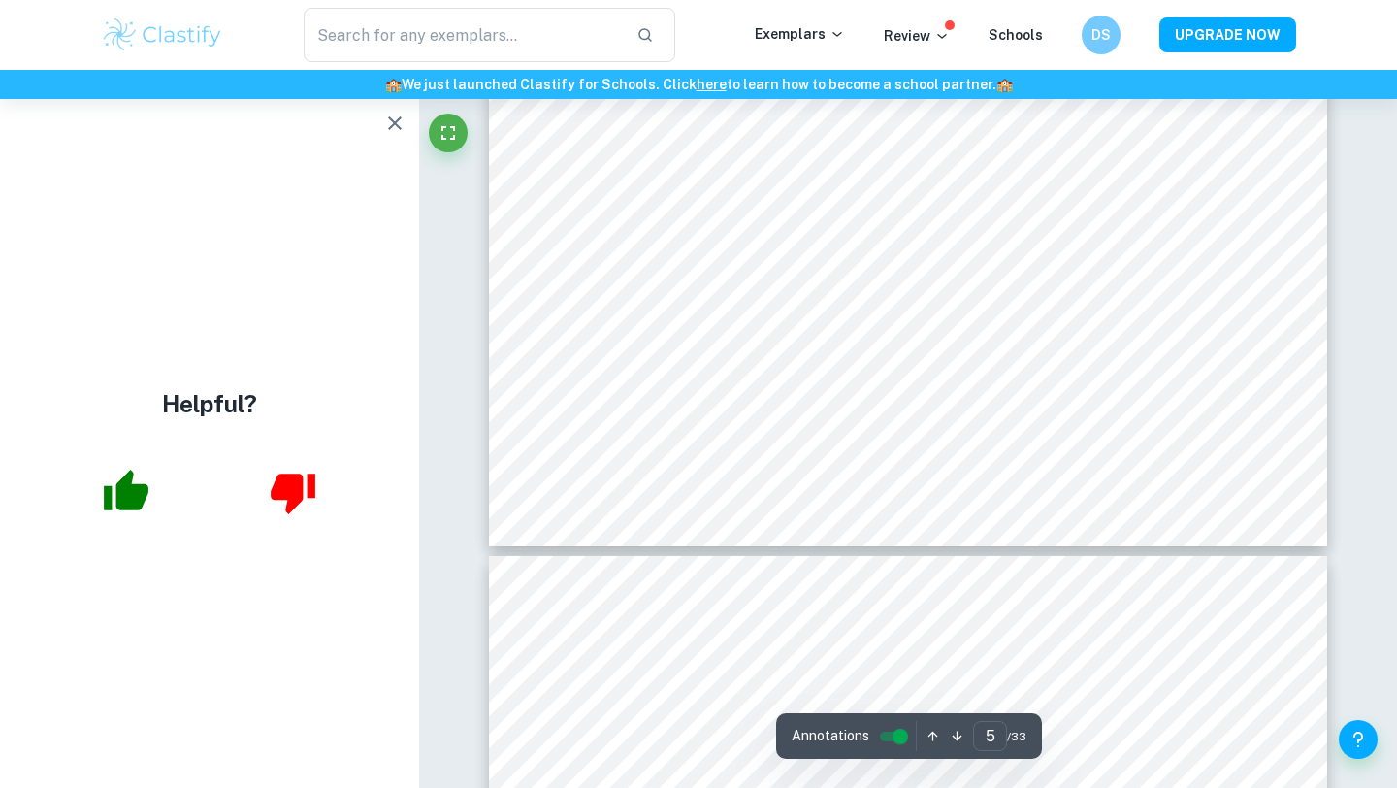
type input "6"
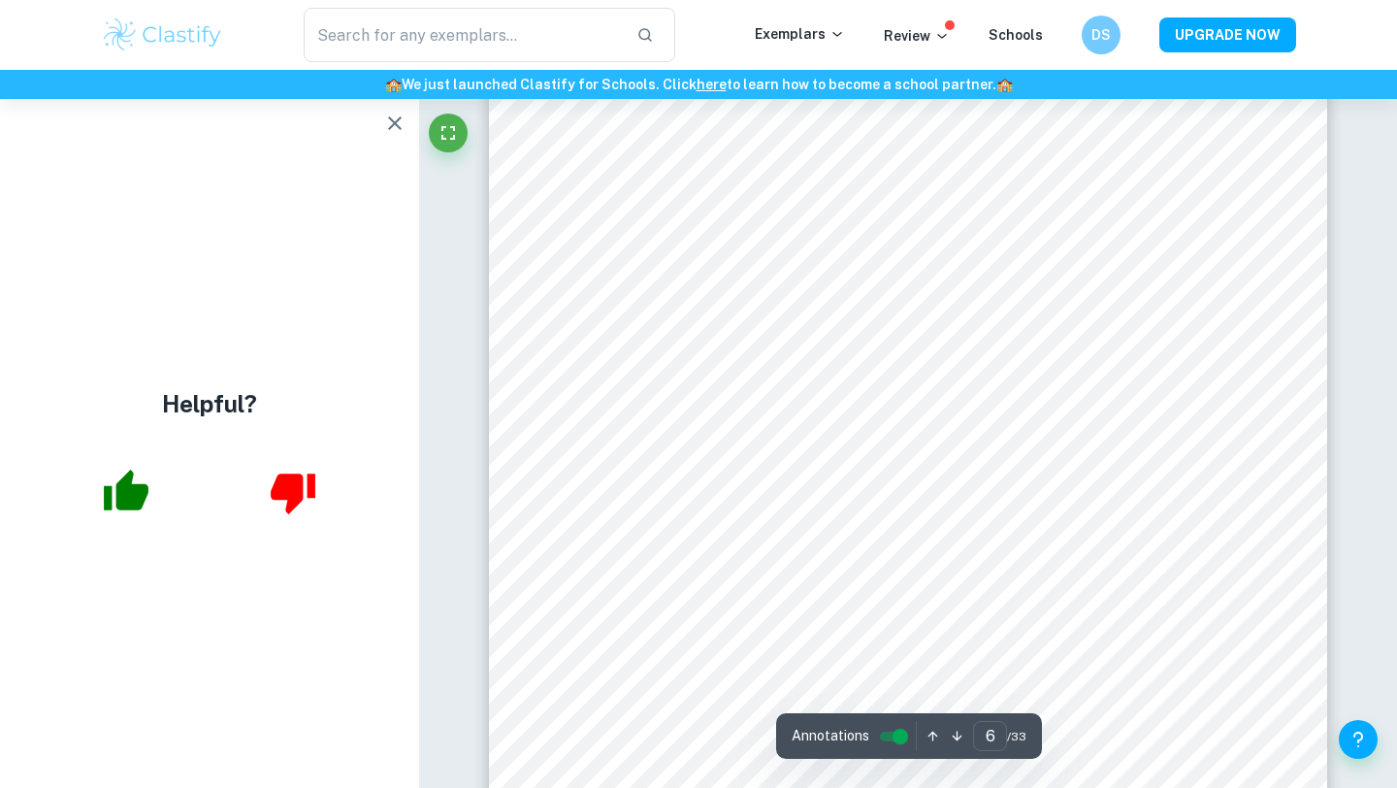
scroll to position [5924, 0]
